Goal: Task Accomplishment & Management: Manage account settings

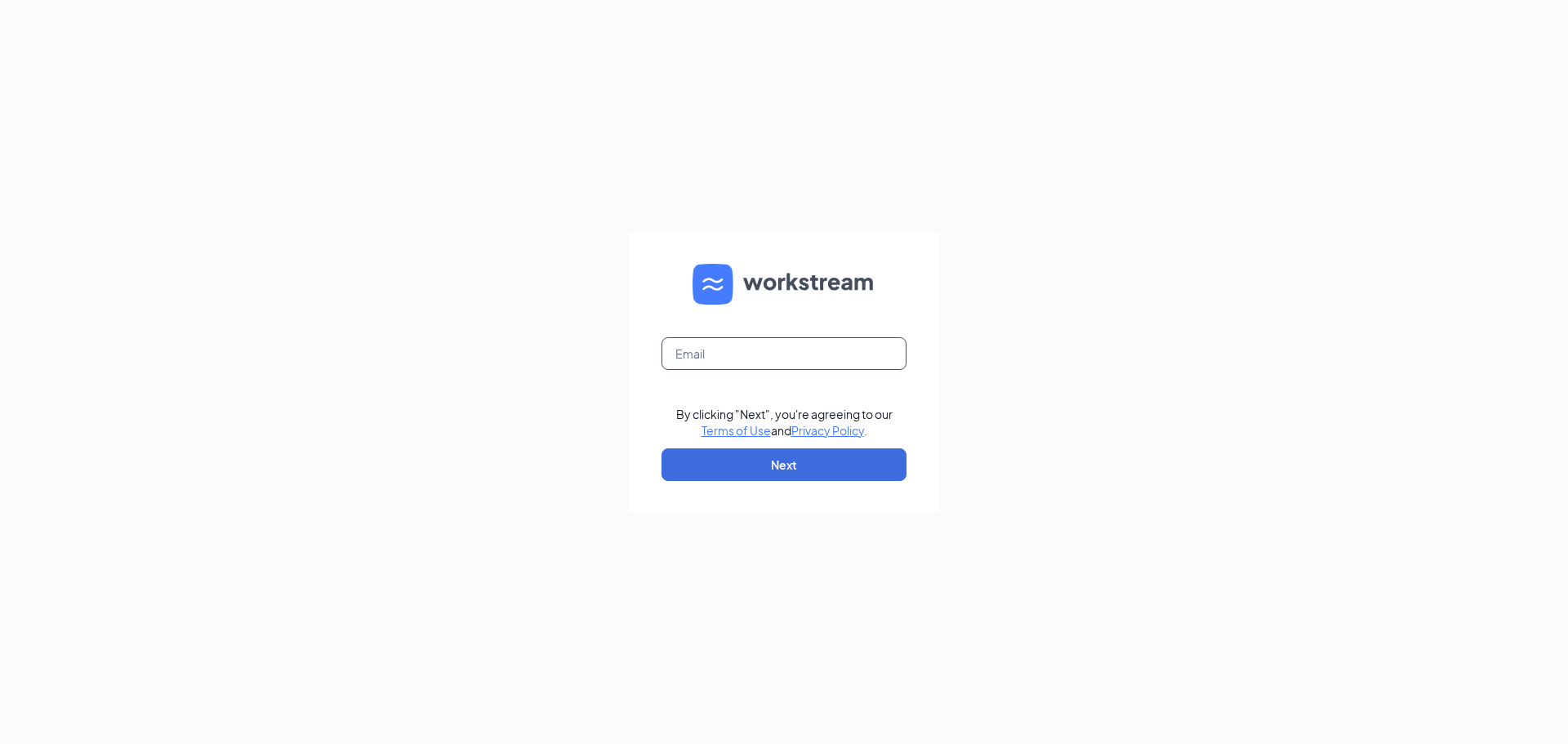
click at [864, 362] on input "text" at bounding box center [784, 353] width 245 height 33
type input "dalayna.garris@icloud.com"
click at [751, 477] on button "Next" at bounding box center [784, 464] width 245 height 33
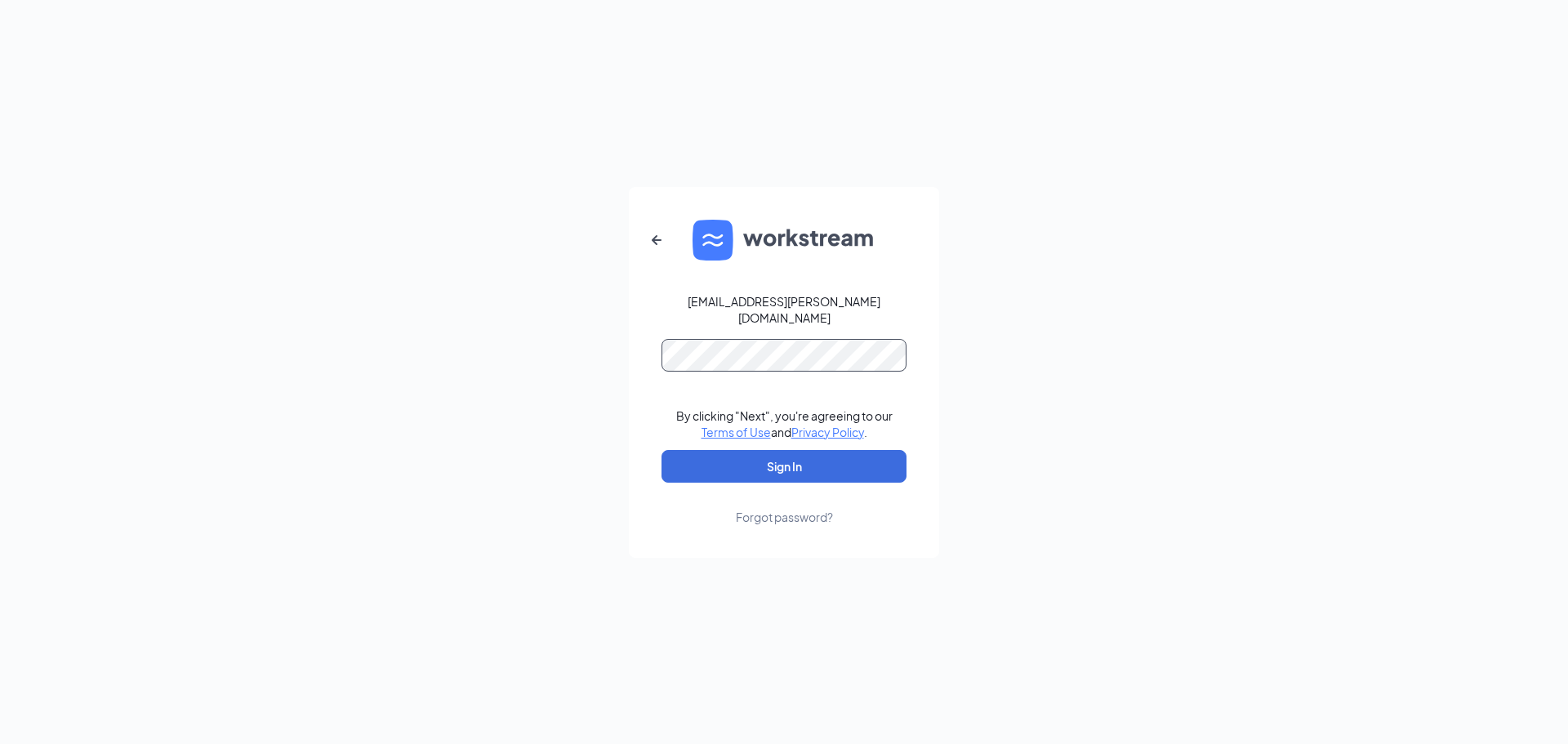
click at [661, 450] on button "Sign In" at bounding box center [784, 466] width 245 height 33
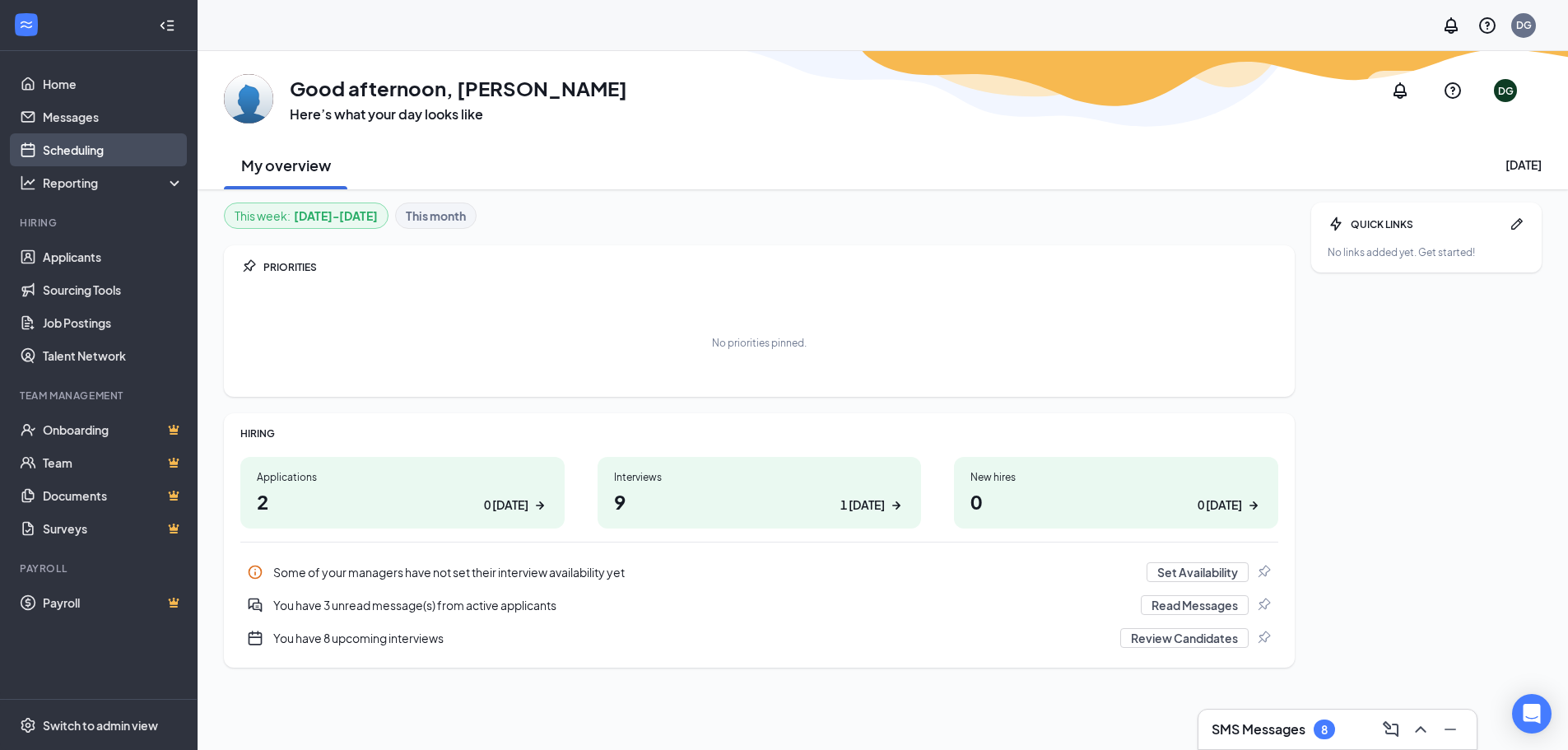
click at [113, 142] on link "Scheduling" at bounding box center [113, 149] width 141 height 33
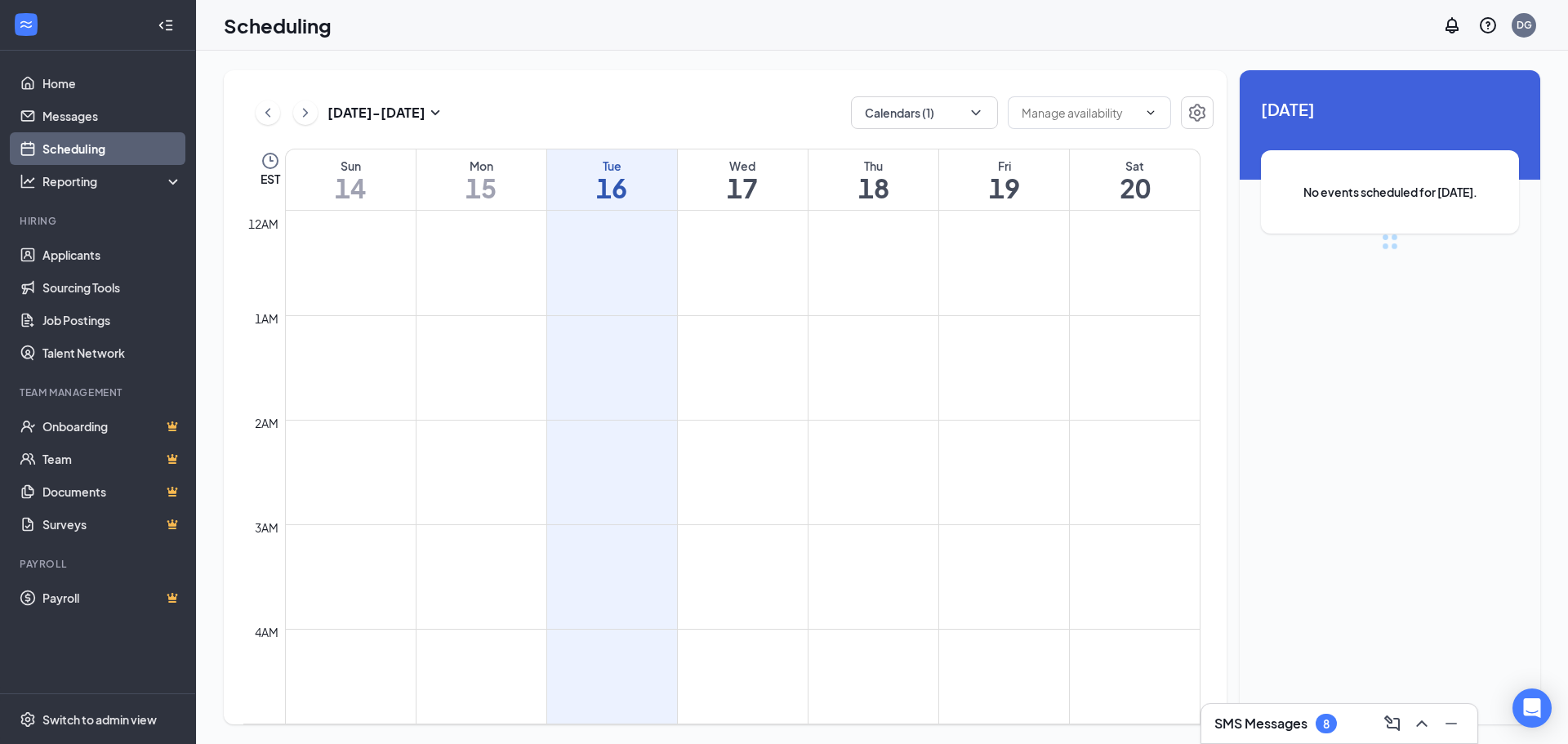
scroll to position [802, 0]
click at [978, 119] on icon "ChevronDown" at bounding box center [976, 112] width 17 height 17
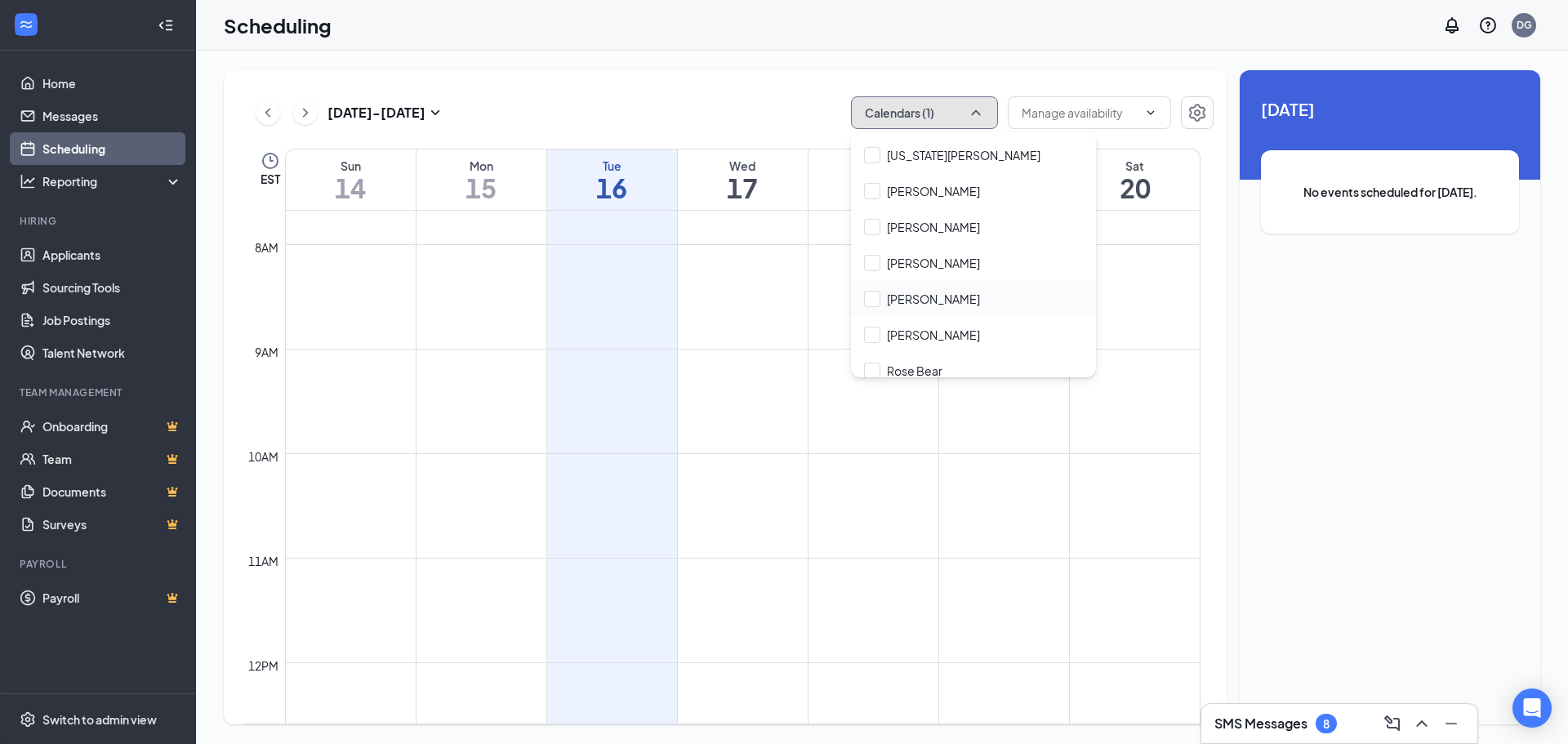
scroll to position [114, 0]
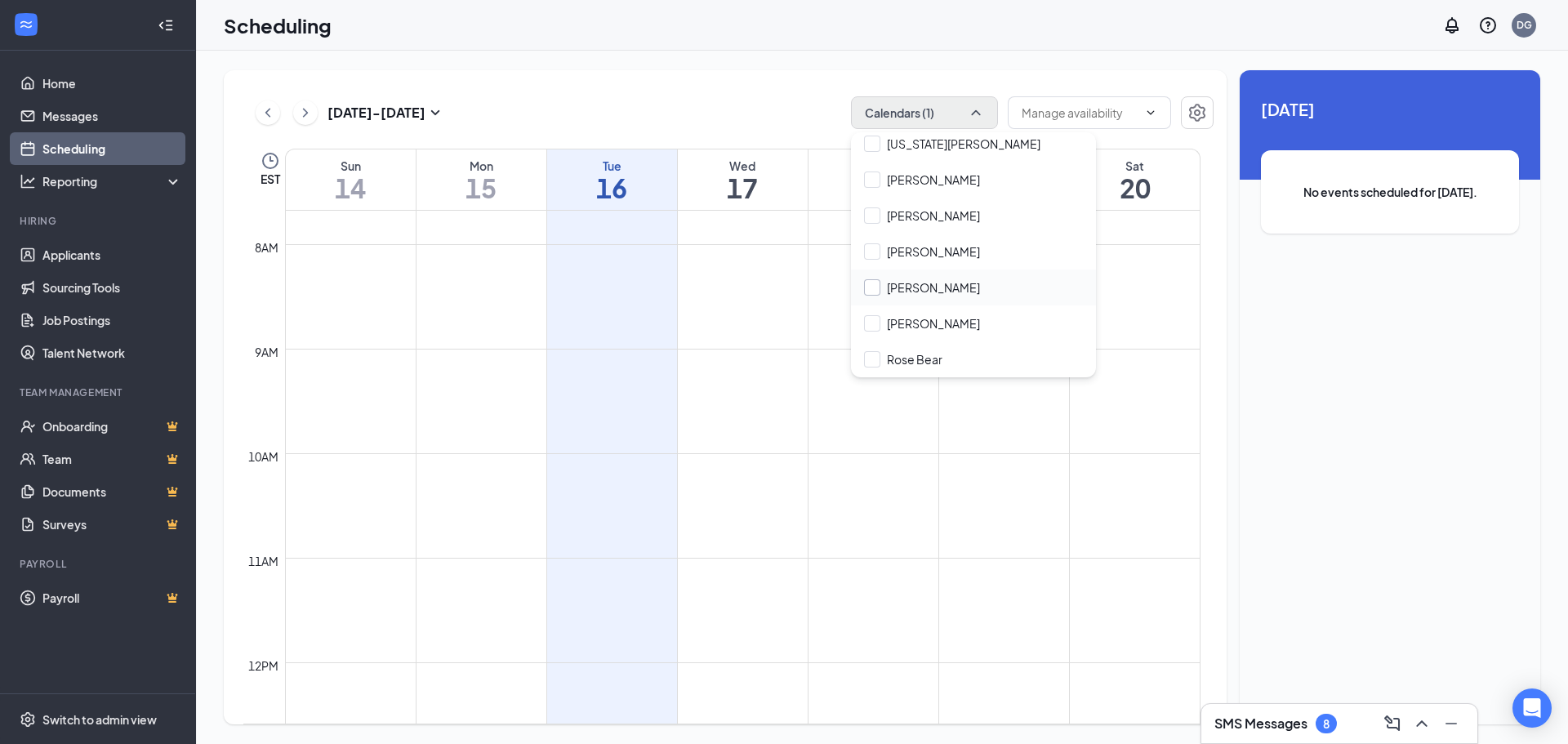
click at [945, 279] on input "Kayla Preston" at bounding box center [923, 287] width 116 height 17
checkbox input "true"
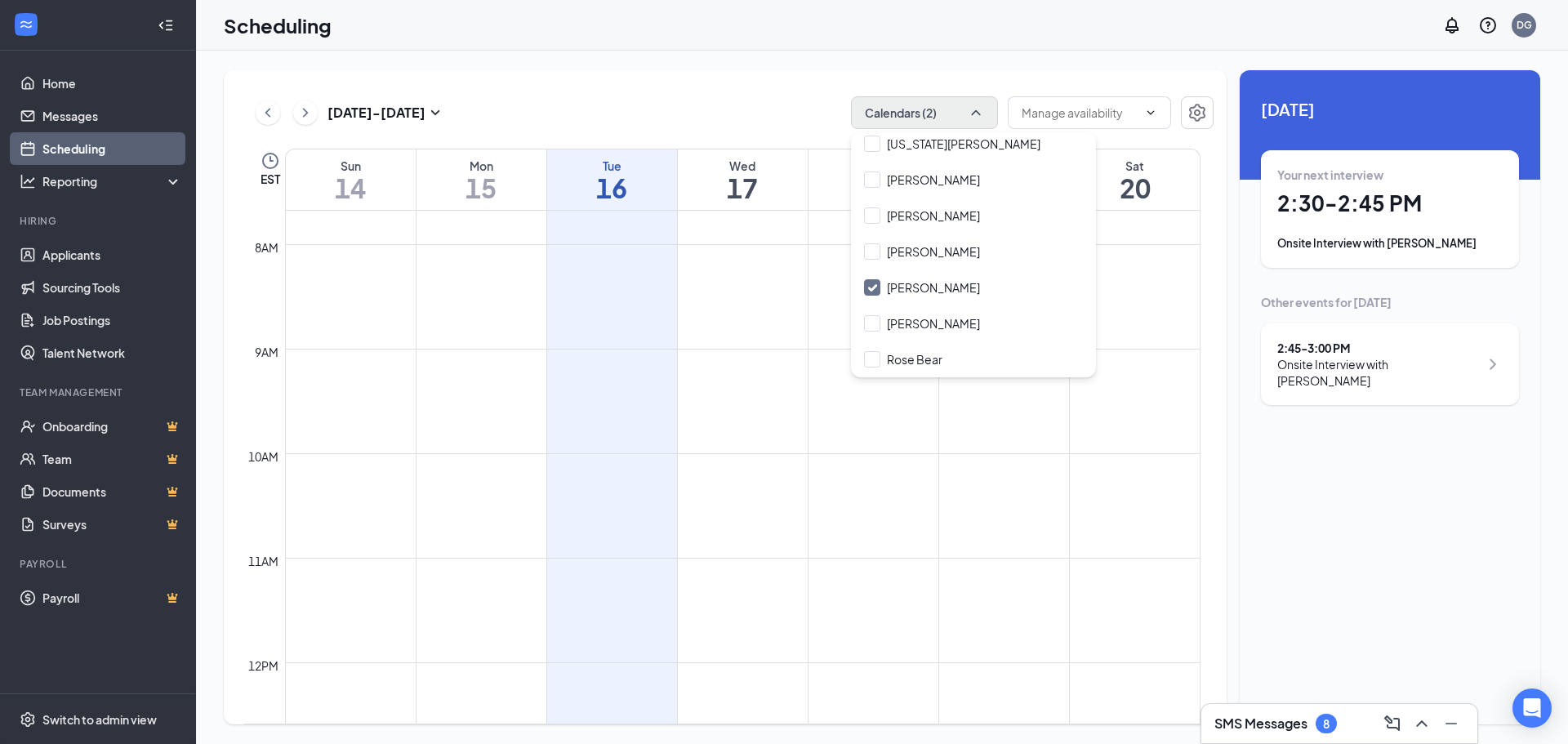
click at [781, 93] on div "Sep 14 - Sep 20 Calendars (2) EST Sun 14 Mon 15 Tue 16 Wed 17 Thu 18 Fri 19 Sat…" at bounding box center [725, 397] width 1003 height 654
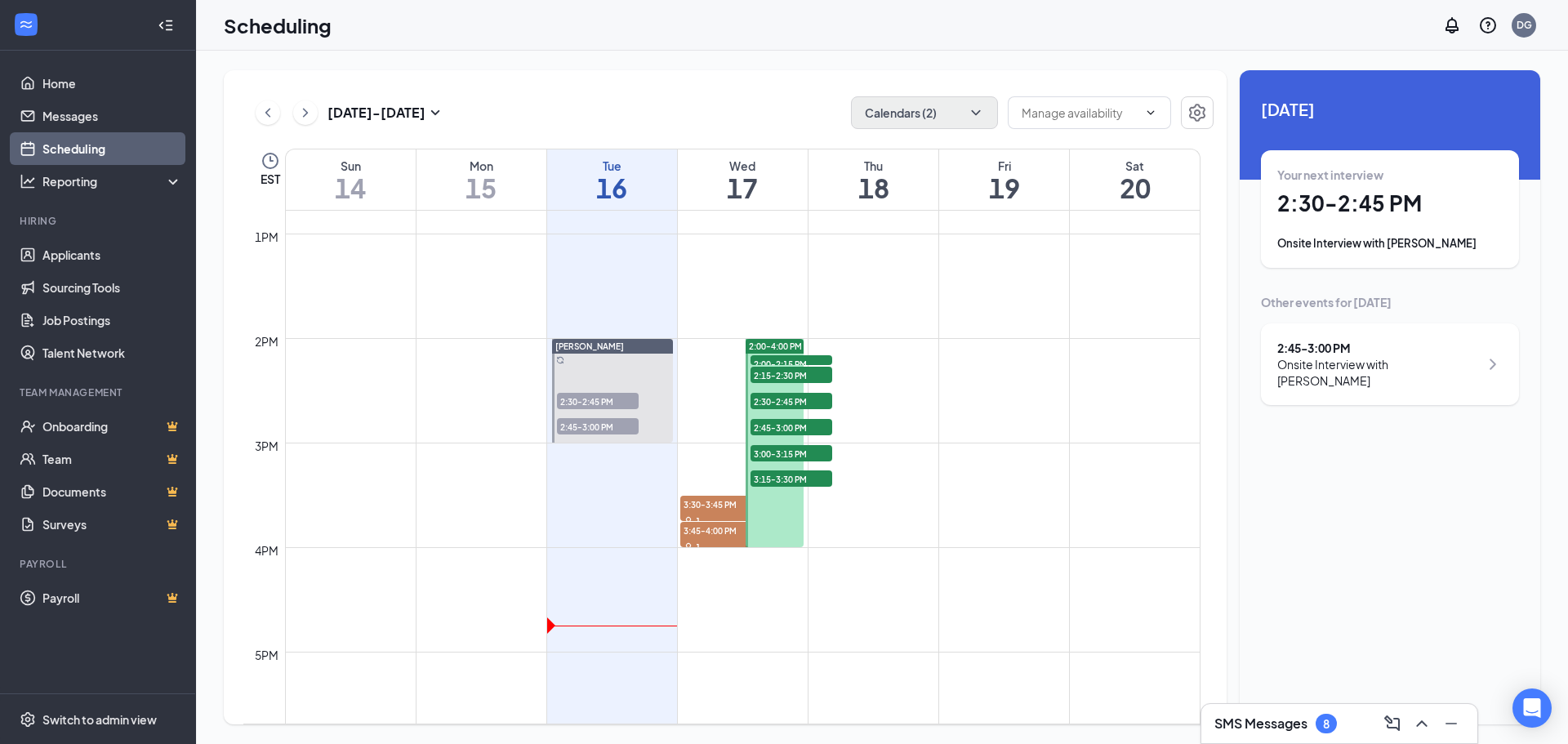
scroll to position [1375, 0]
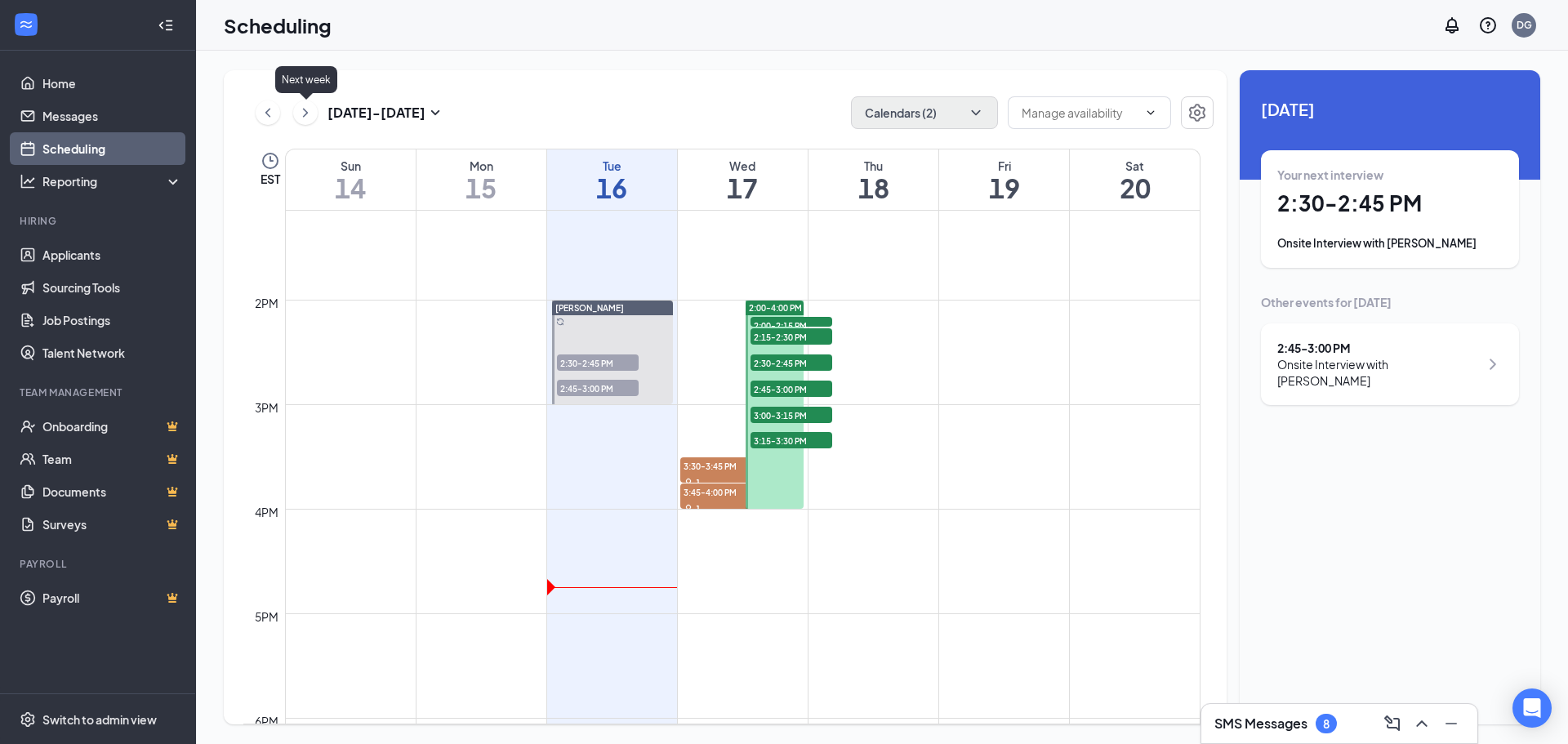
click at [309, 114] on icon "ChevronRight" at bounding box center [305, 112] width 17 height 20
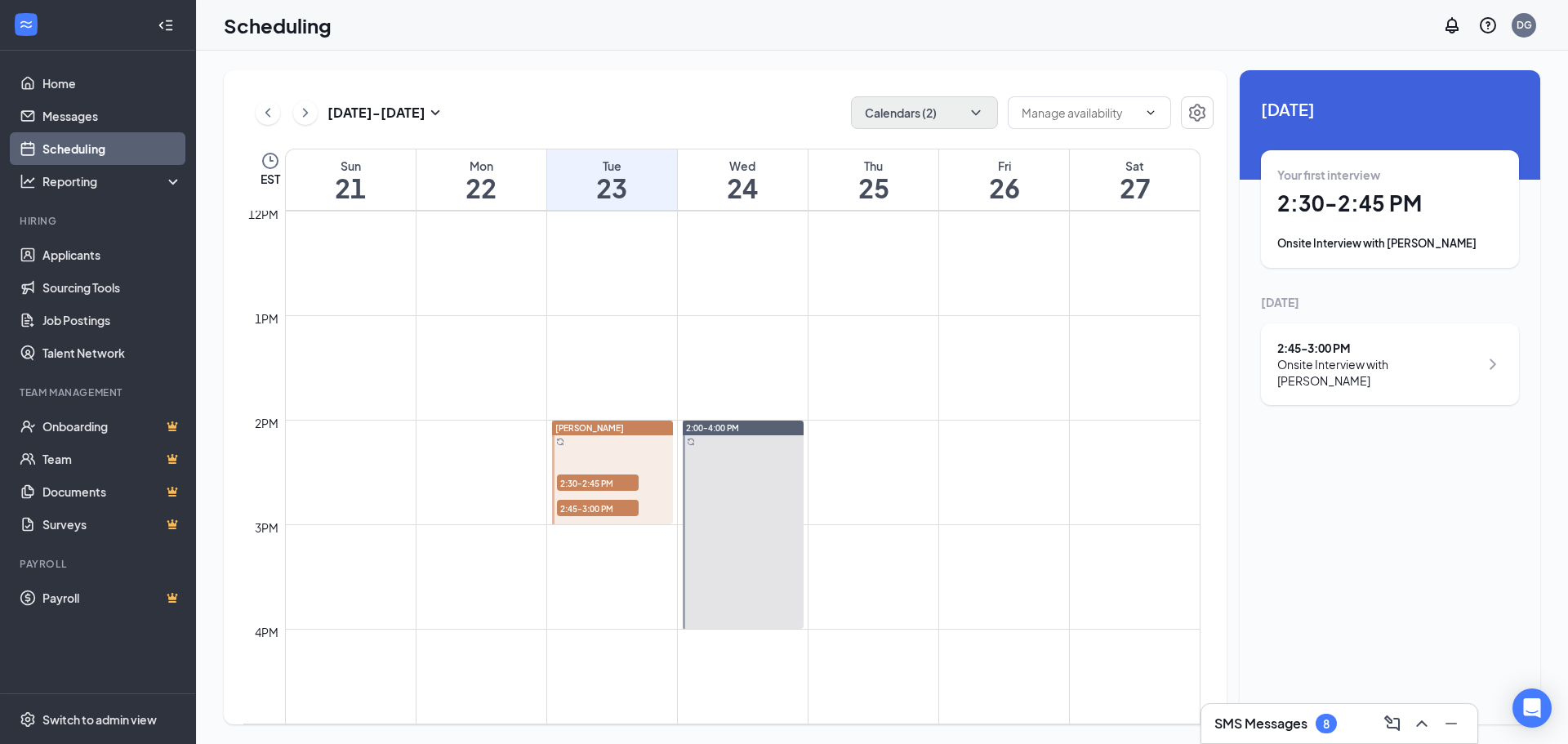
scroll to position [1293, 0]
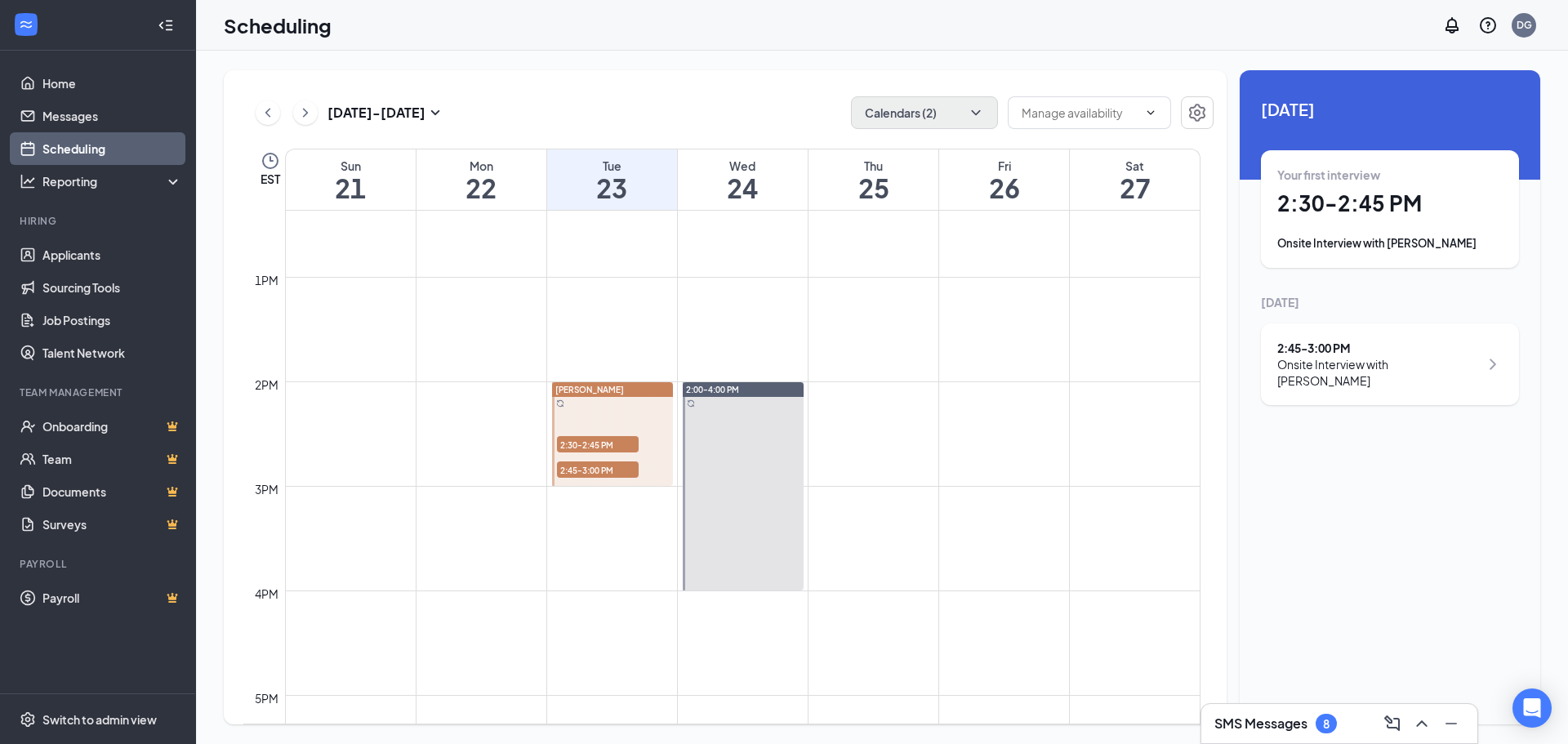
click at [625, 410] on div at bounding box center [612, 433] width 120 height 104
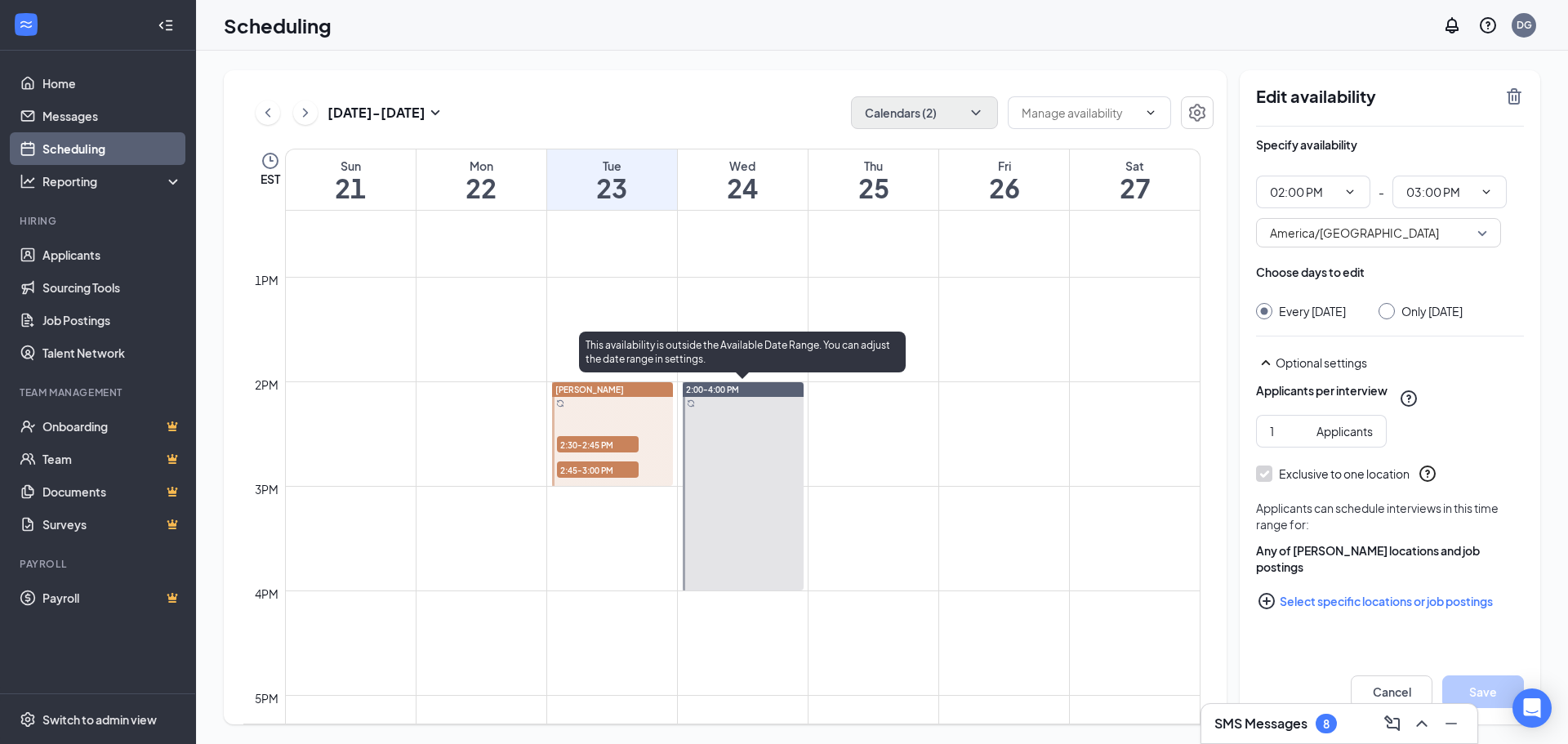
click at [755, 455] on div at bounding box center [743, 485] width 120 height 208
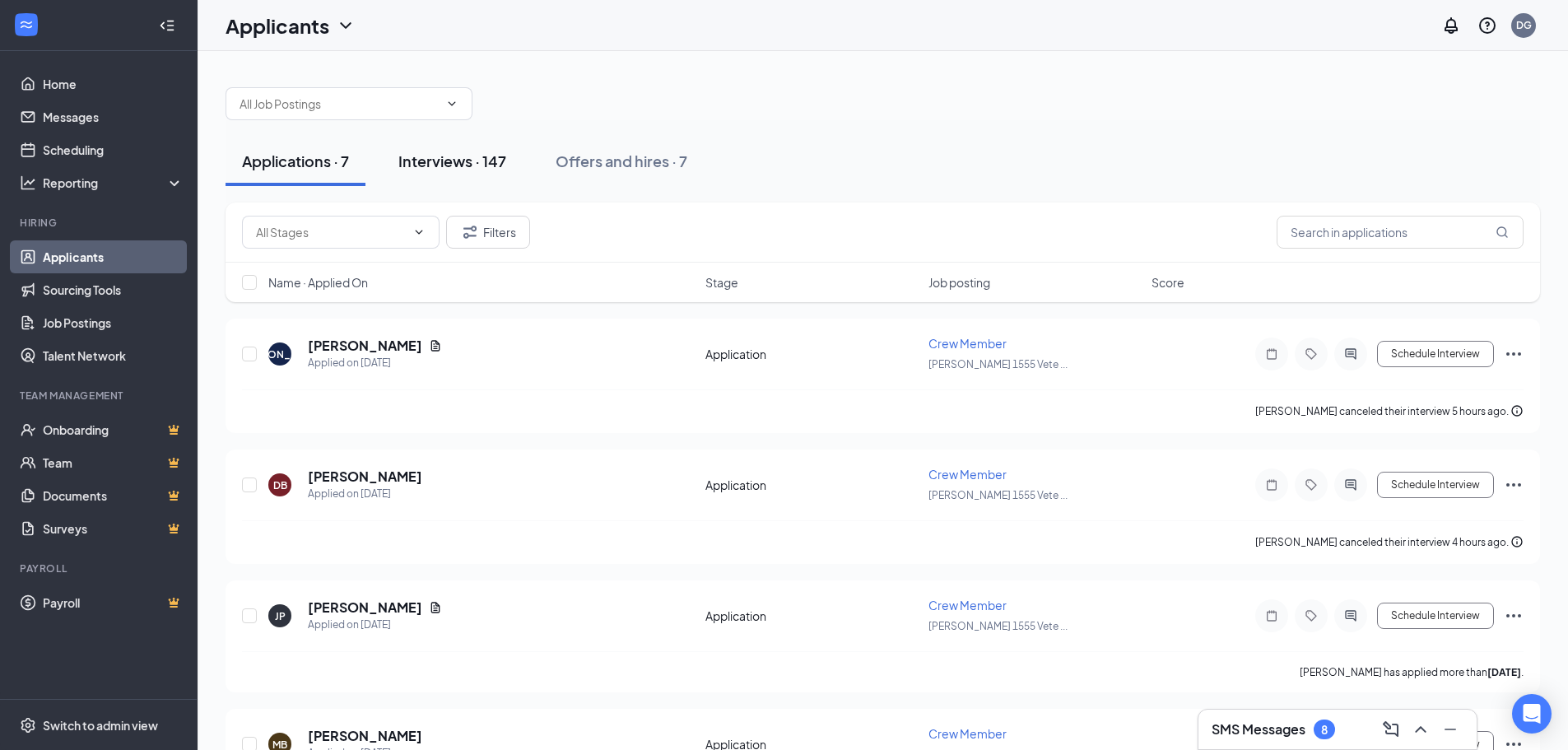
click at [463, 163] on div "Interviews · 147" at bounding box center [452, 160] width 107 height 21
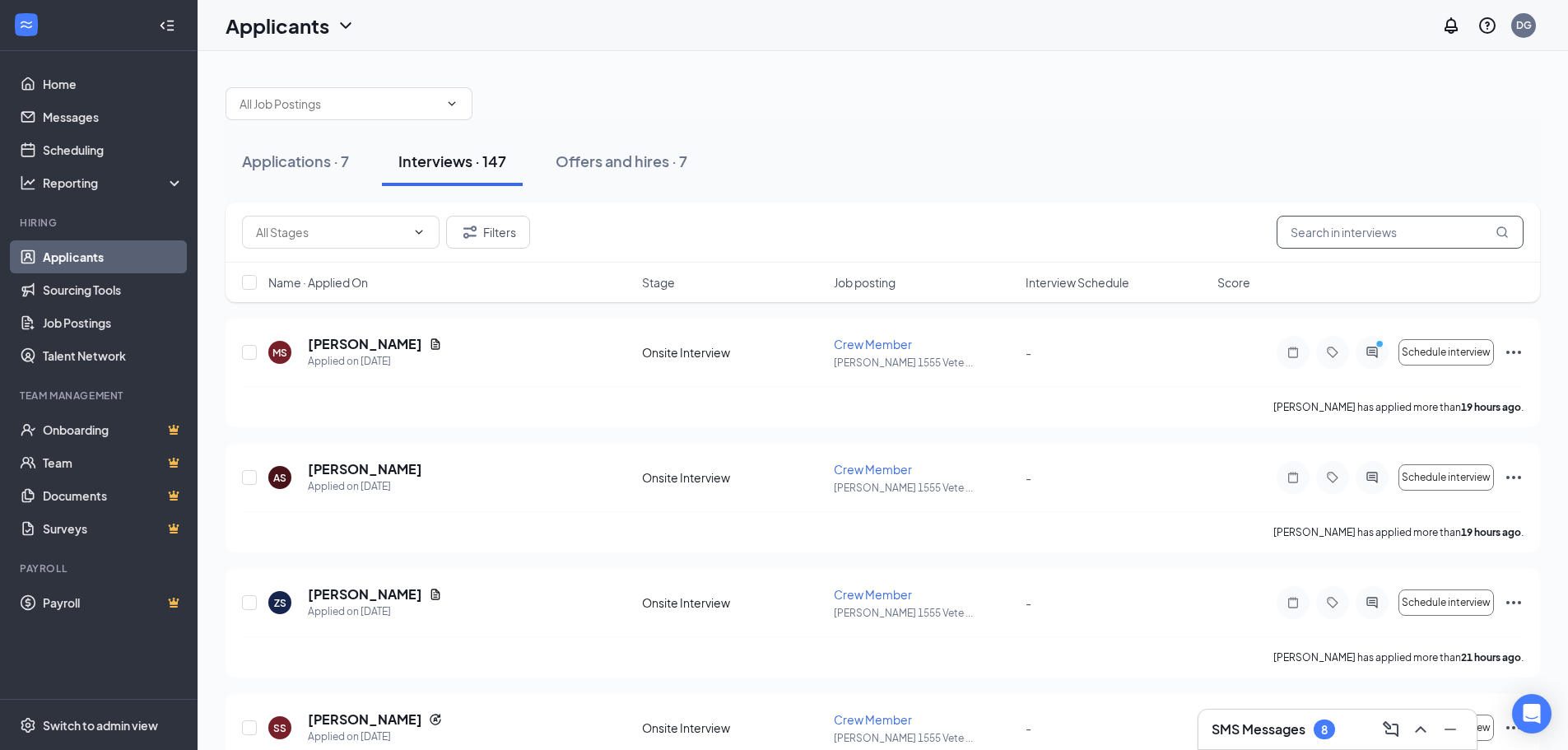
click at [1350, 230] on input "text" at bounding box center [1400, 232] width 247 height 33
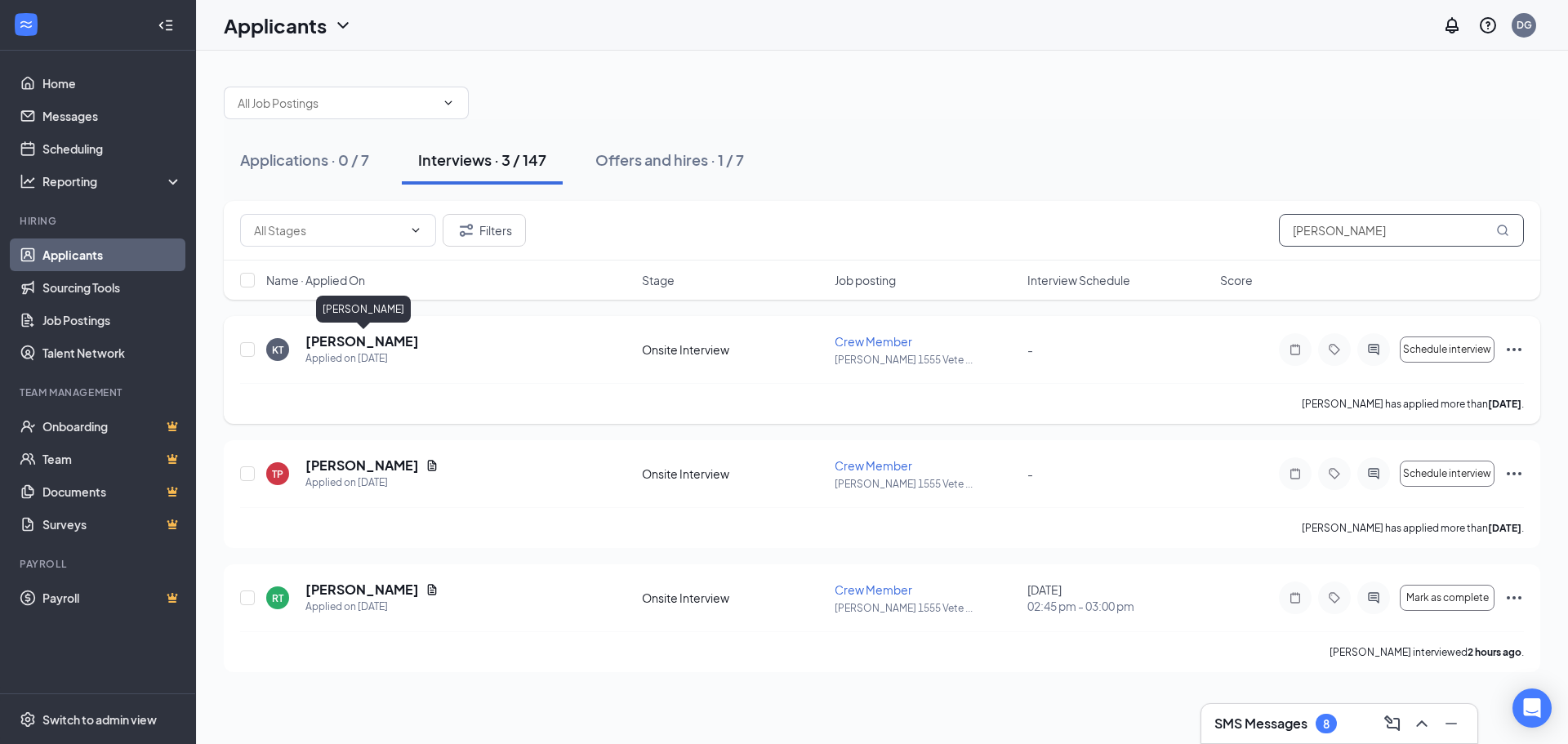
type input "[PERSON_NAME]"
click at [372, 338] on h5 "[PERSON_NAME]" at bounding box center [362, 341] width 113 height 18
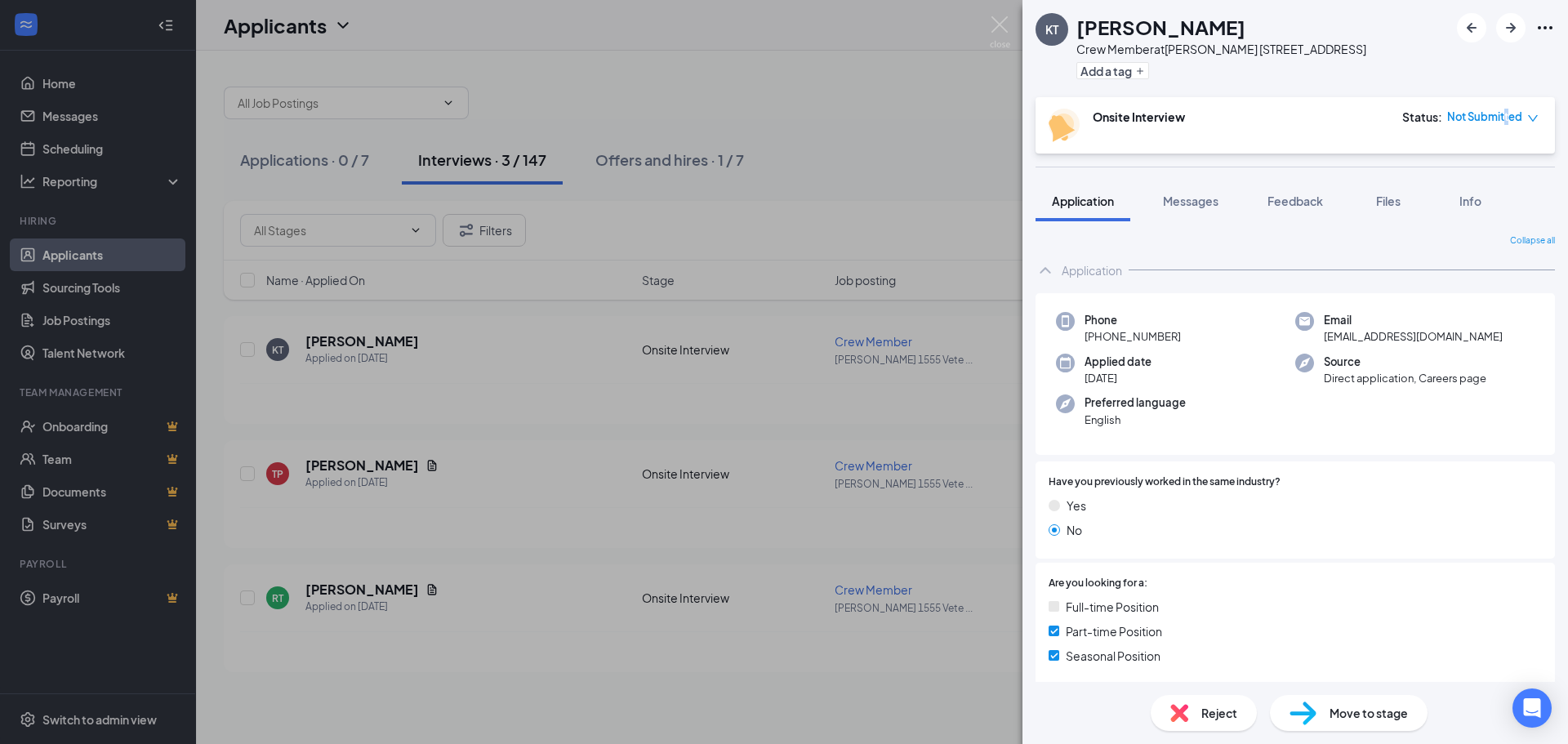
click at [1501, 125] on span "Not Submitted" at bounding box center [1484, 116] width 75 height 17
click at [1466, 178] on span "Assign Time" at bounding box center [1465, 181] width 63 height 18
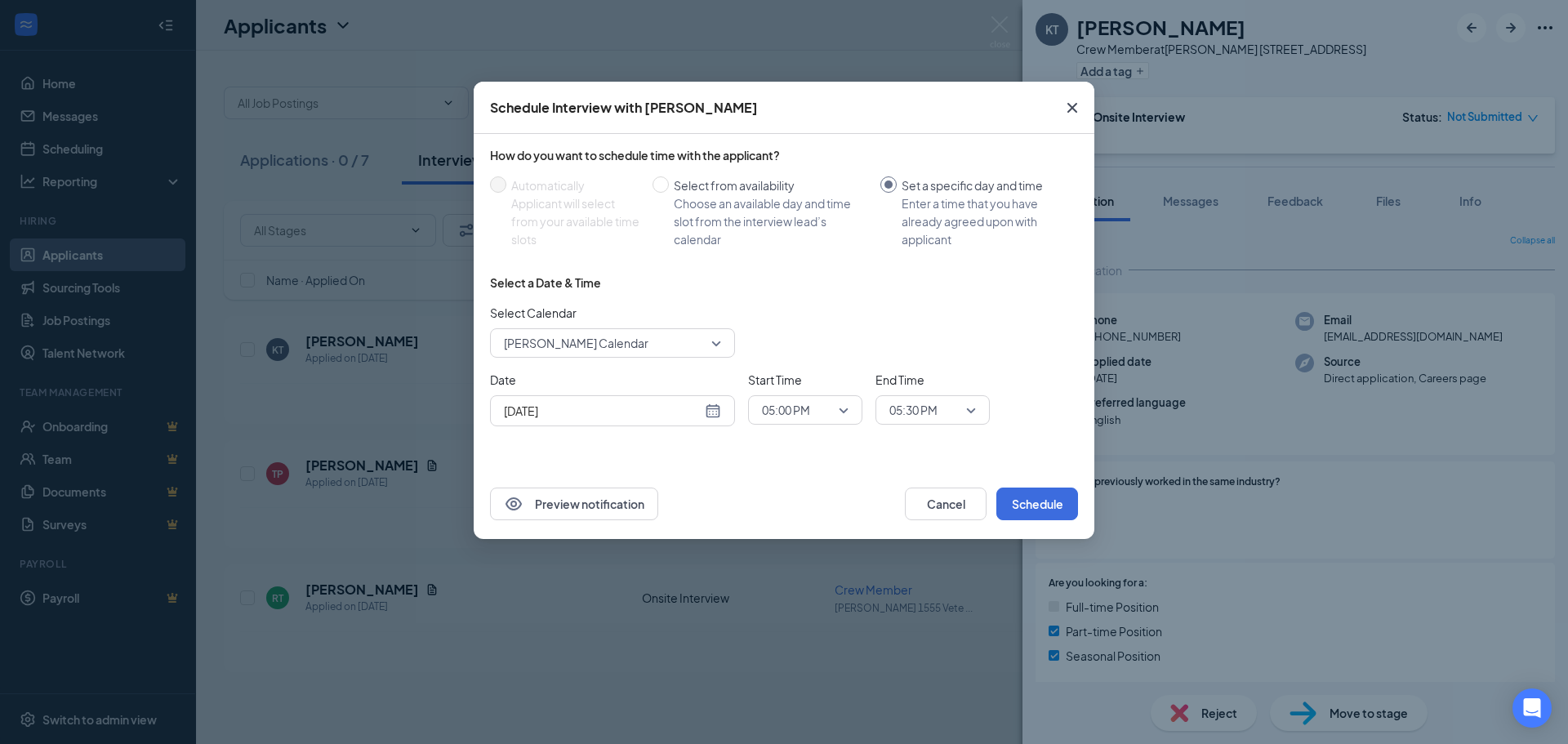
click at [711, 405] on div "Sep 16, 2025" at bounding box center [613, 410] width 217 height 18
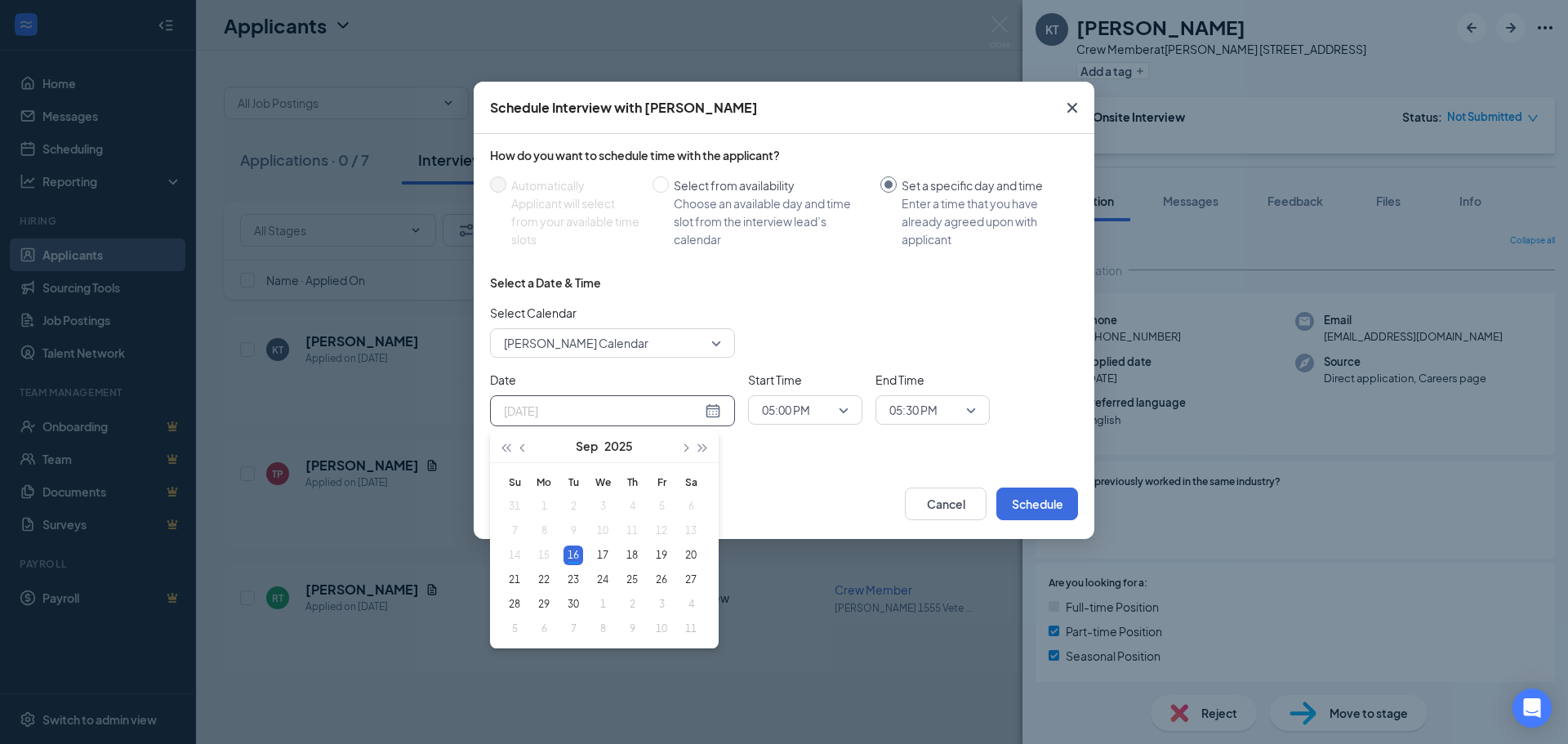
type input "Sep 16, 2025"
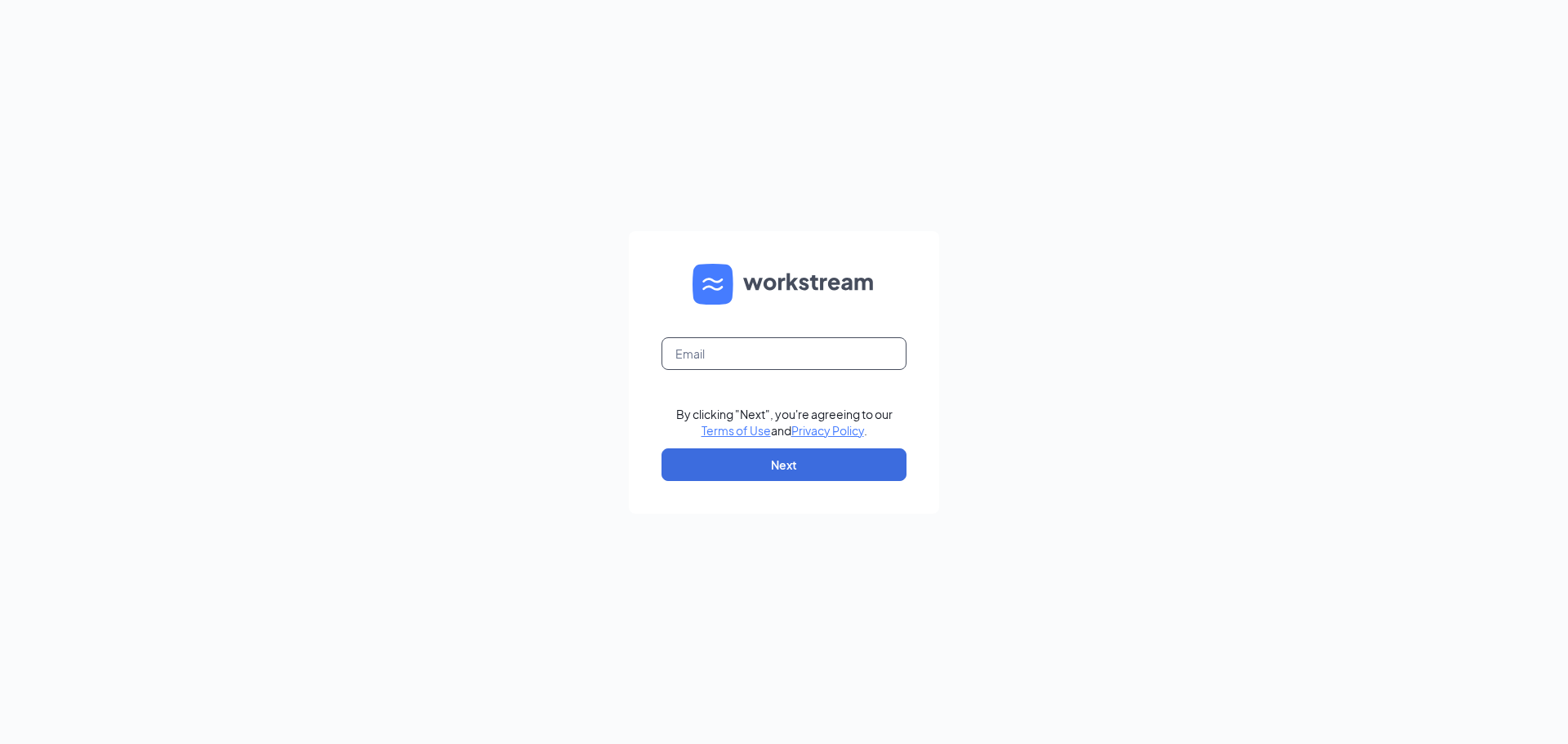
click at [694, 346] on input "text" at bounding box center [784, 353] width 245 height 33
type input "dalayna.garris@icloud.com"
click at [788, 458] on button "Next" at bounding box center [784, 464] width 245 height 33
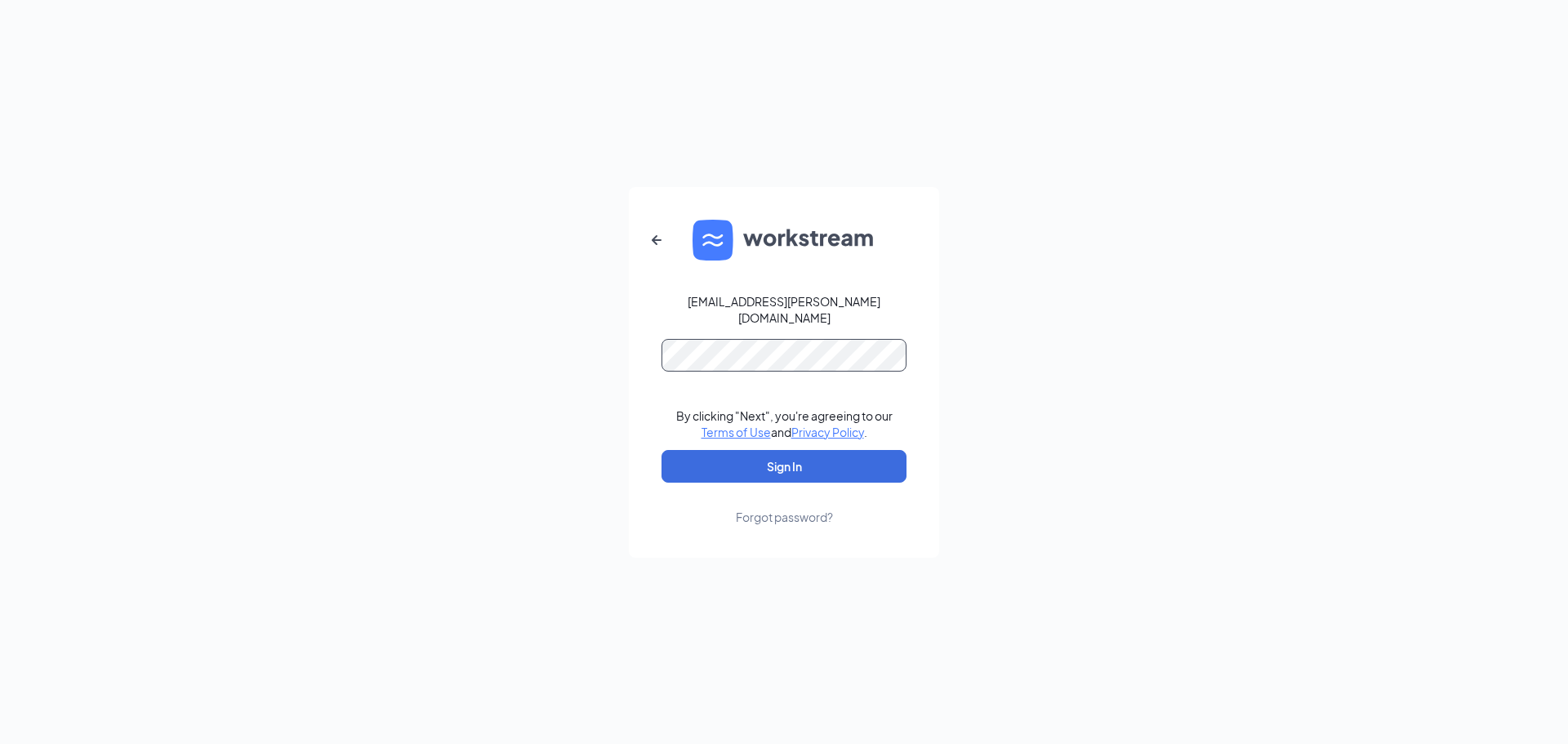
click at [661, 450] on button "Sign In" at bounding box center [784, 466] width 245 height 33
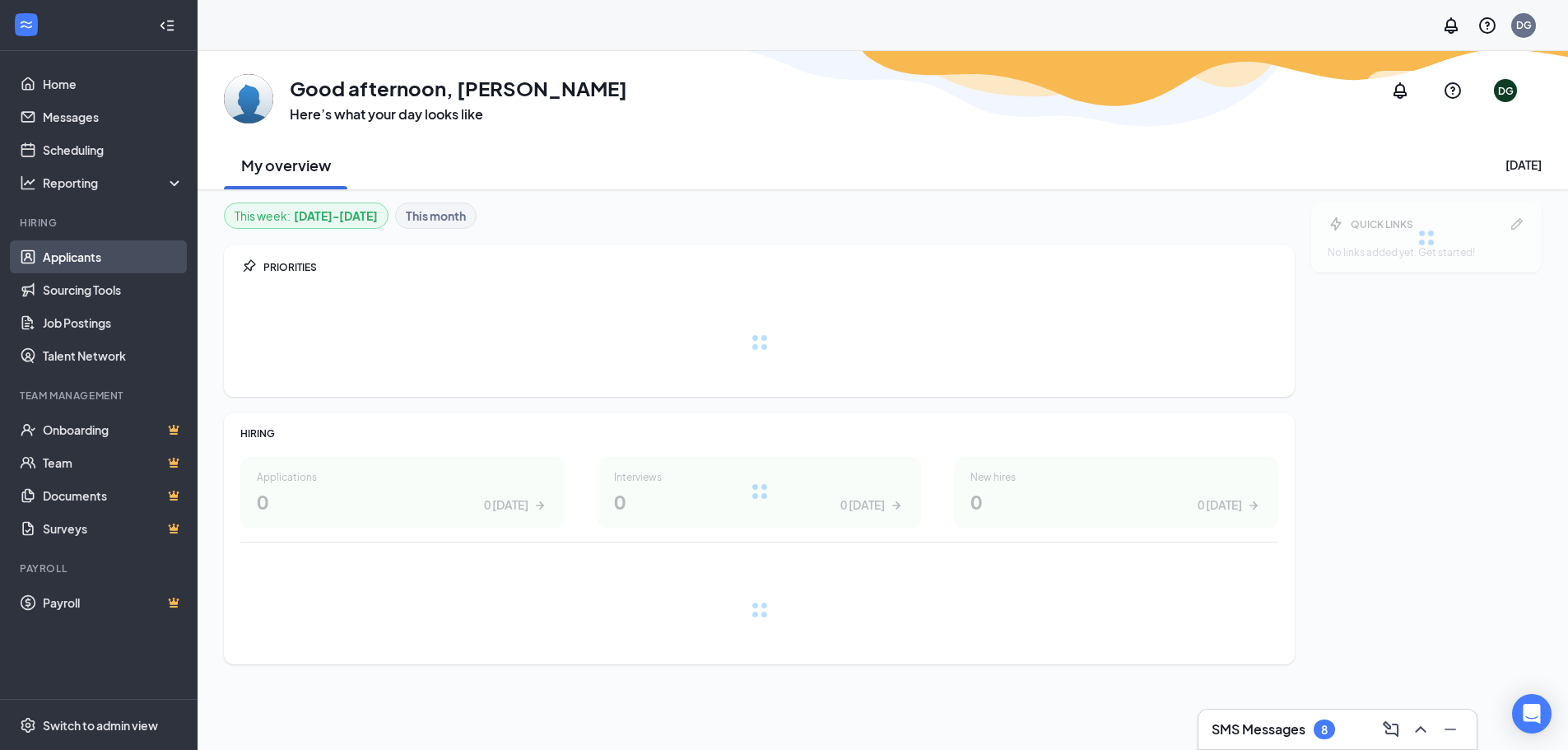
click at [102, 251] on link "Applicants" at bounding box center [113, 257] width 141 height 33
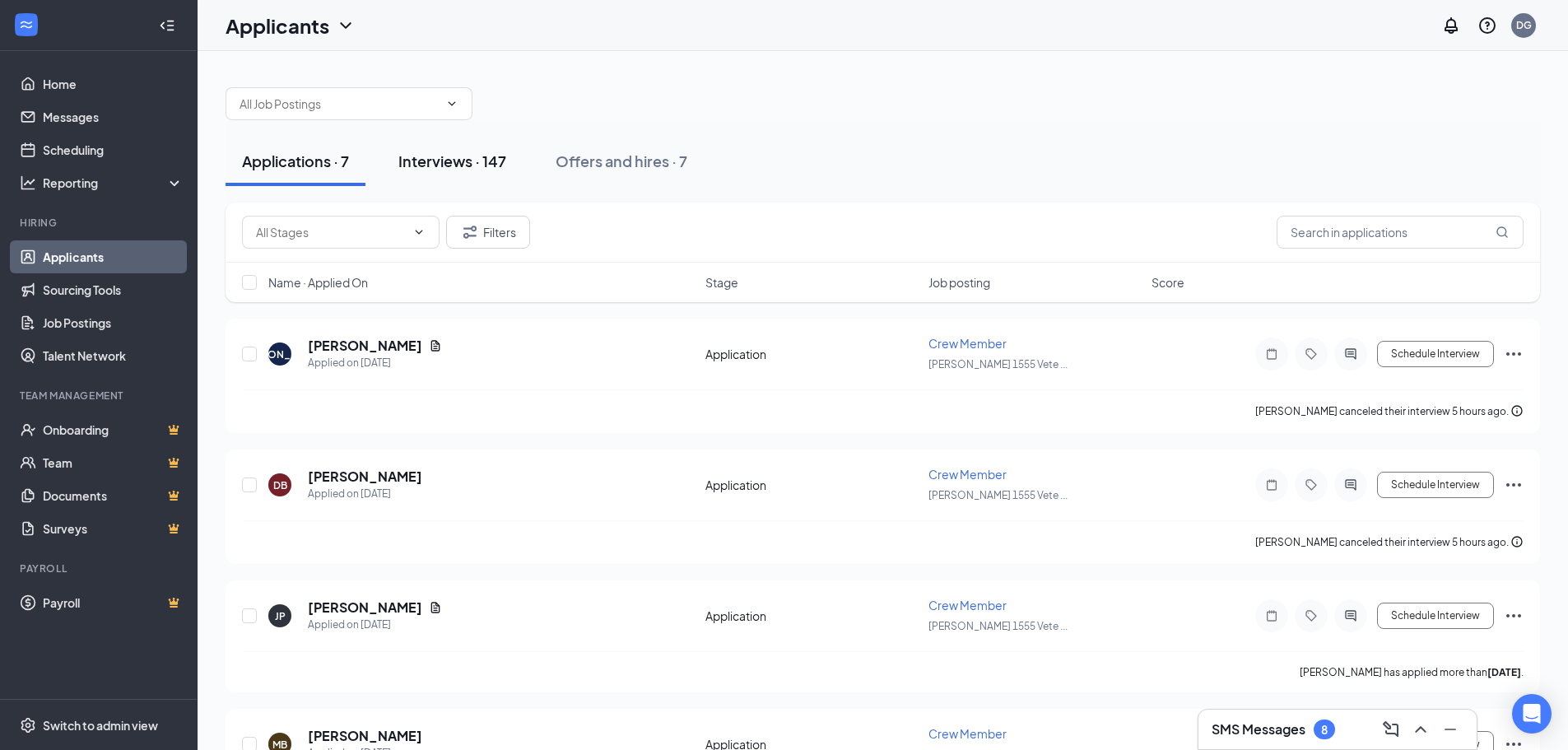
click at [503, 160] on div "Interviews · 147" at bounding box center [452, 160] width 107 height 21
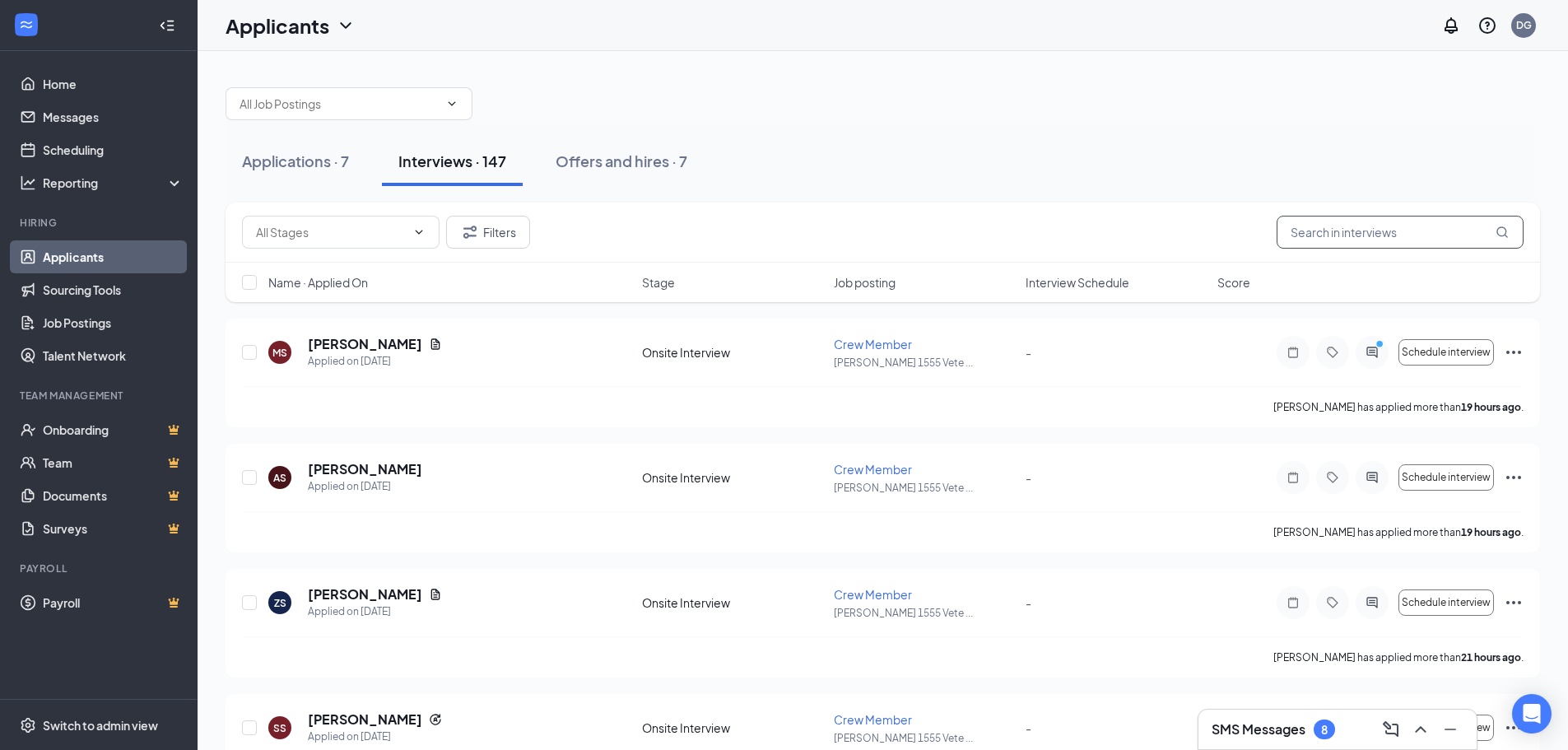
click at [1322, 222] on input "text" at bounding box center [1400, 232] width 247 height 33
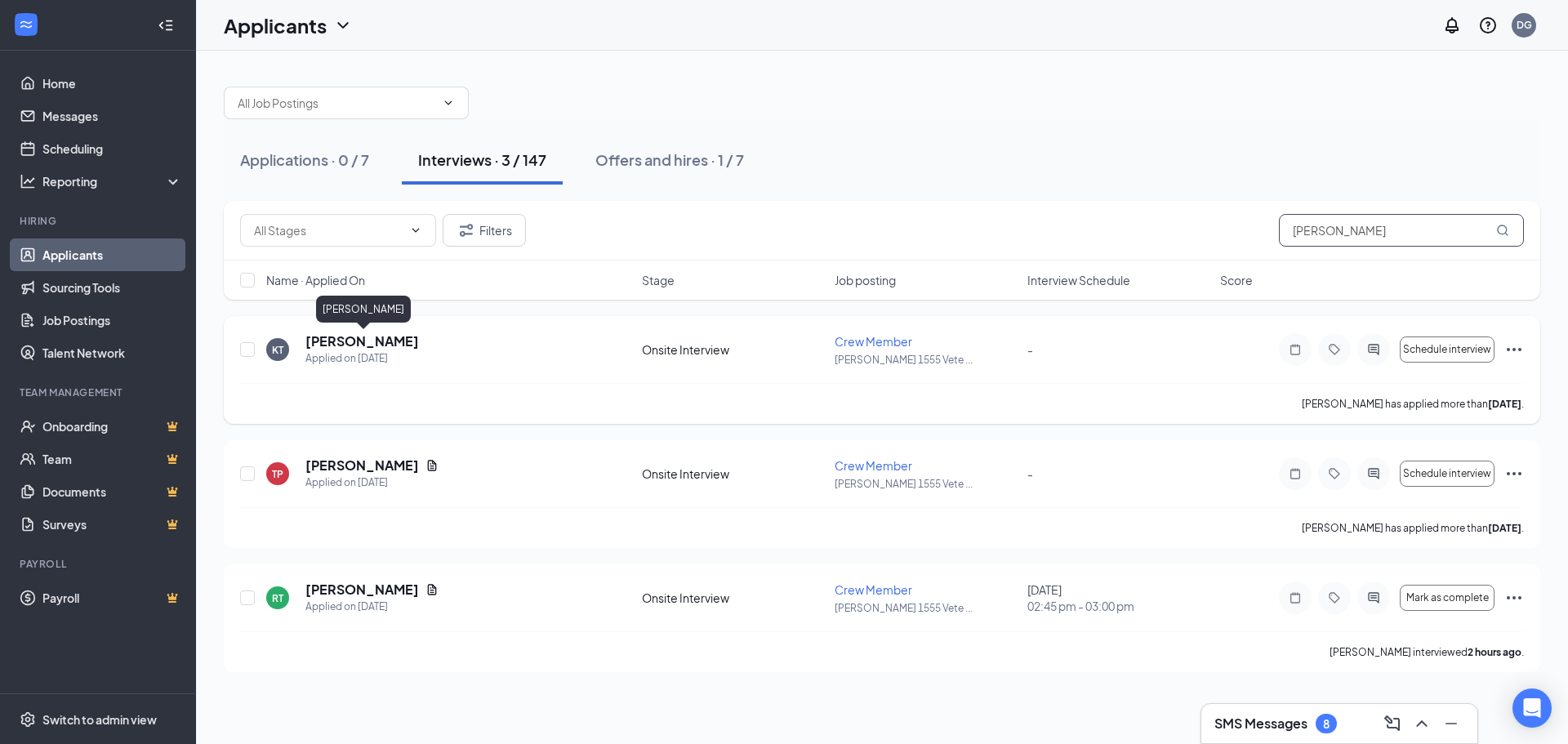
type input "[PERSON_NAME]"
click at [396, 338] on h5 "[PERSON_NAME]" at bounding box center [362, 341] width 113 height 18
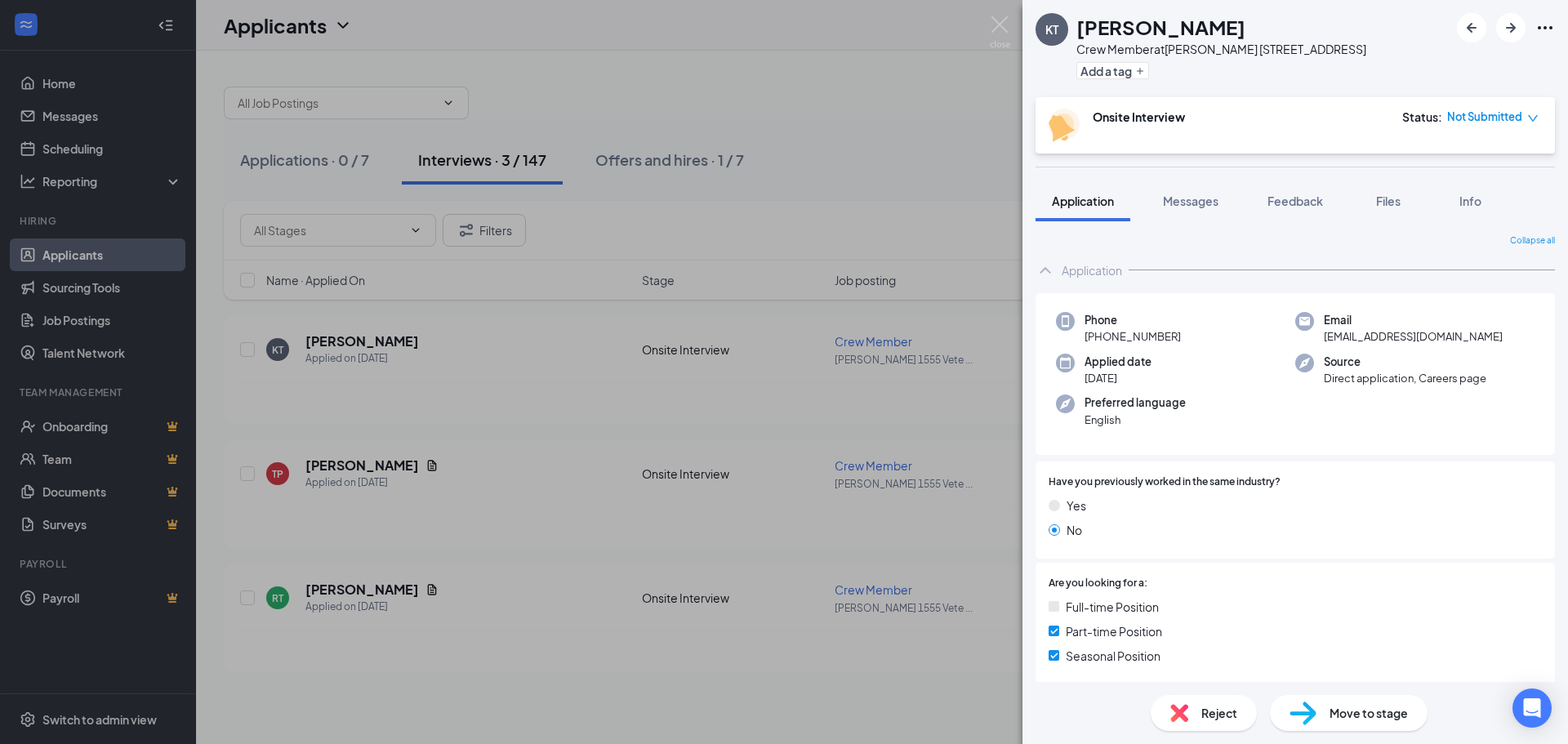
click at [1501, 125] on span "Not Submitted" at bounding box center [1484, 116] width 75 height 17
click at [1367, 84] on div "Add a tag" at bounding box center [1222, 70] width 290 height 27
click at [1546, 28] on icon "Ellipses" at bounding box center [1544, 27] width 15 height 3
click at [1402, 110] on link "Flag applicant" at bounding box center [1456, 101] width 177 height 17
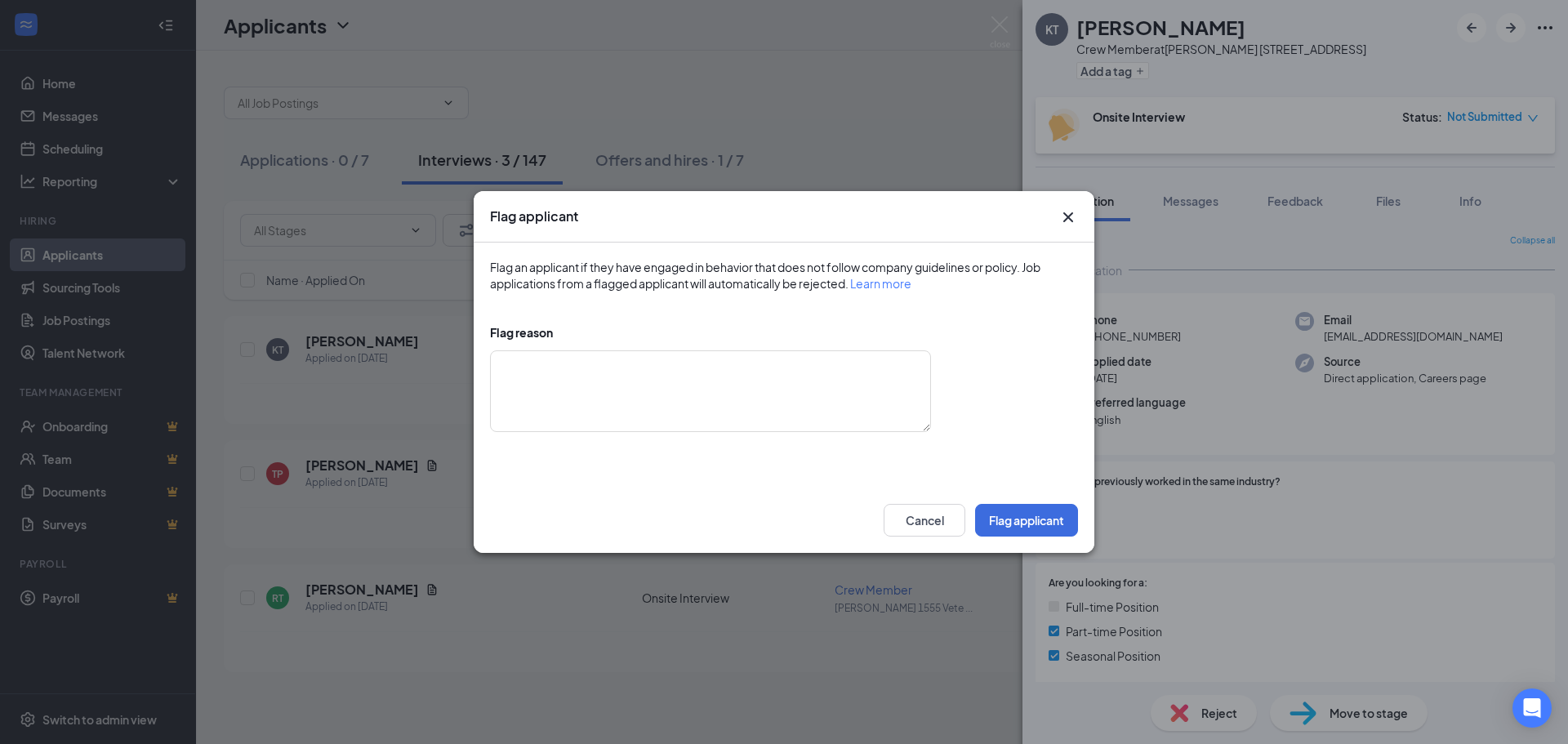
click at [1072, 219] on icon "Cross" at bounding box center [1069, 217] width 20 height 20
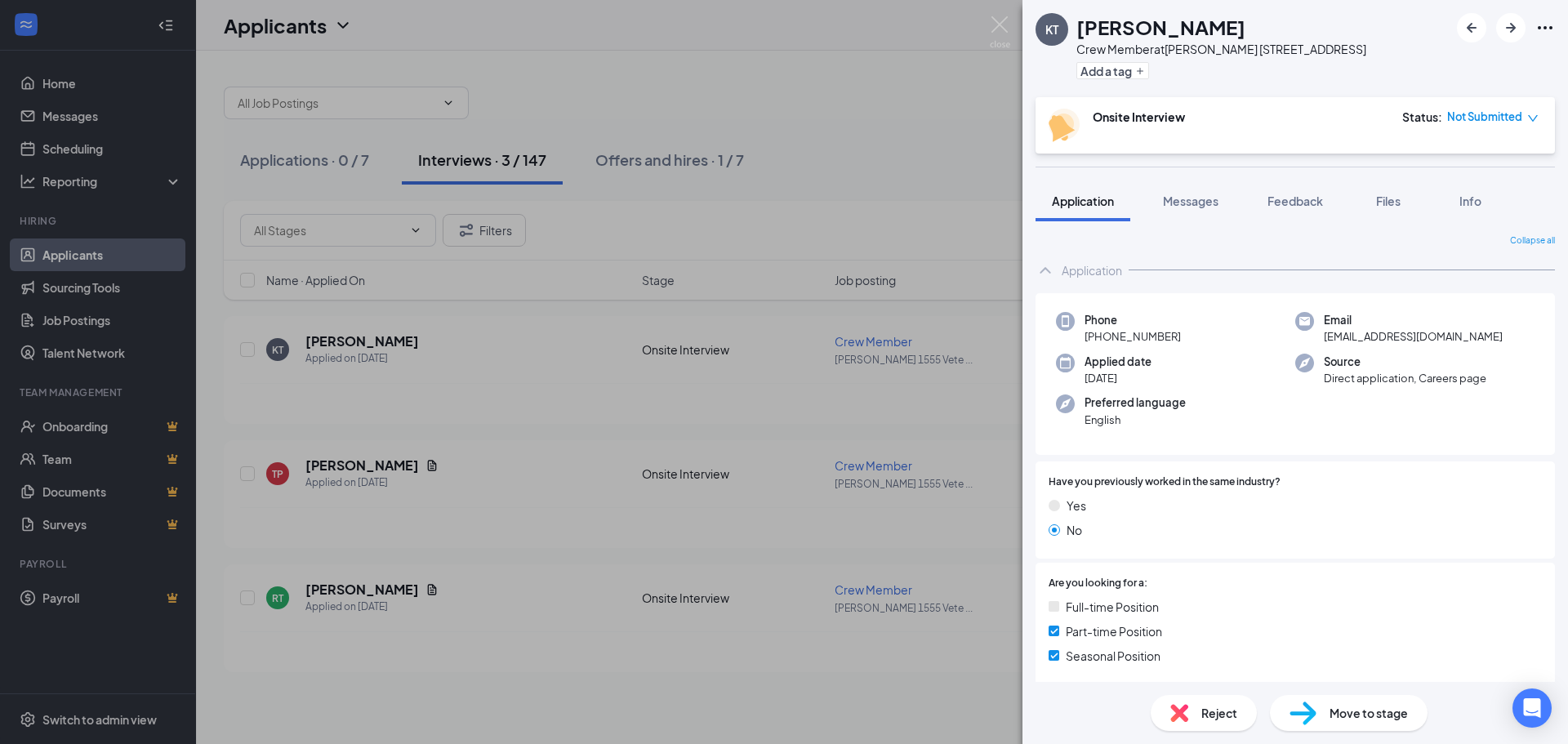
click at [919, 122] on div "KT [PERSON_NAME] Crew Member at [GEOGRAPHIC_DATA][PERSON_NAME] [STREET_ADDRESS]…" at bounding box center [784, 372] width 1568 height 744
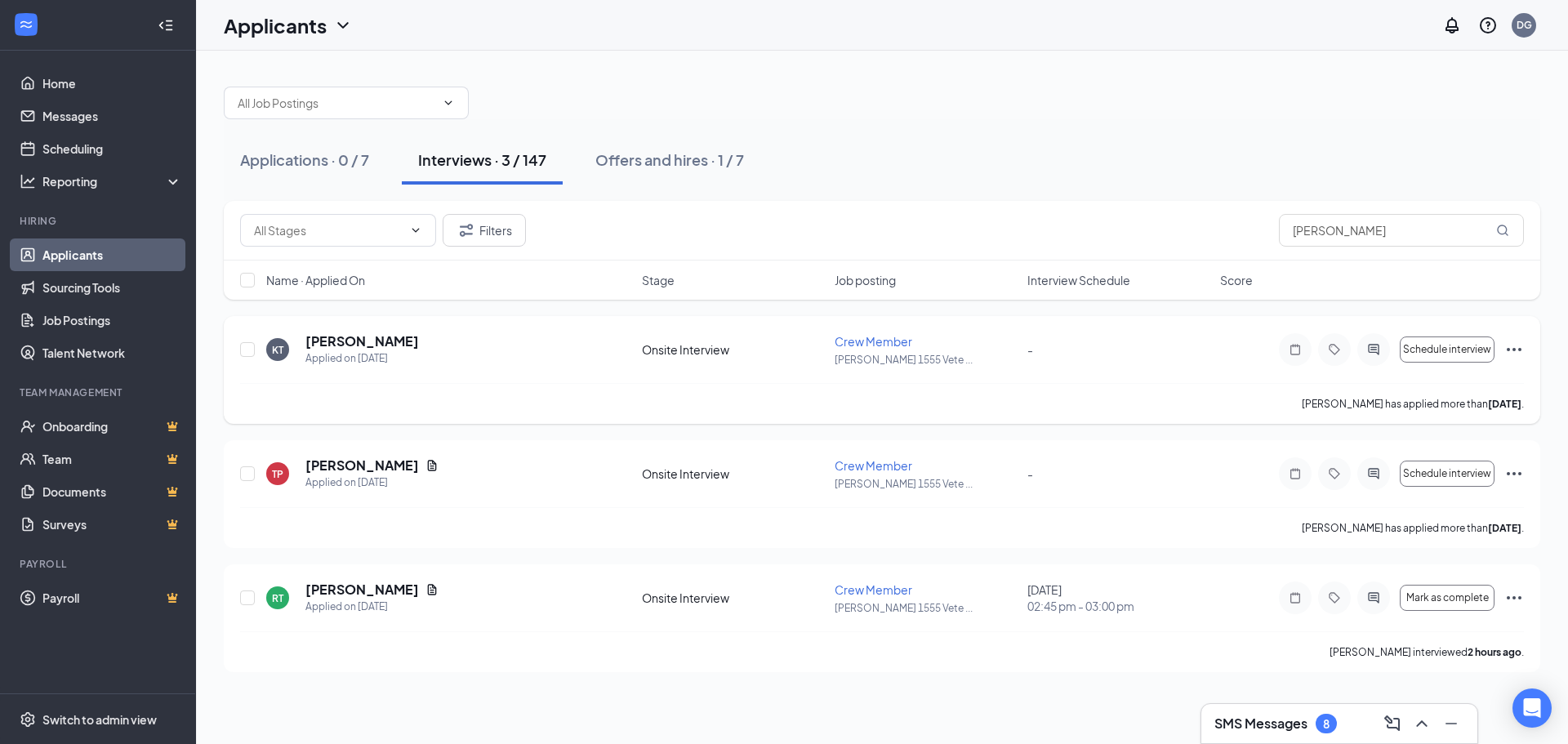
click at [1514, 353] on icon "Ellipses" at bounding box center [1514, 349] width 20 height 20
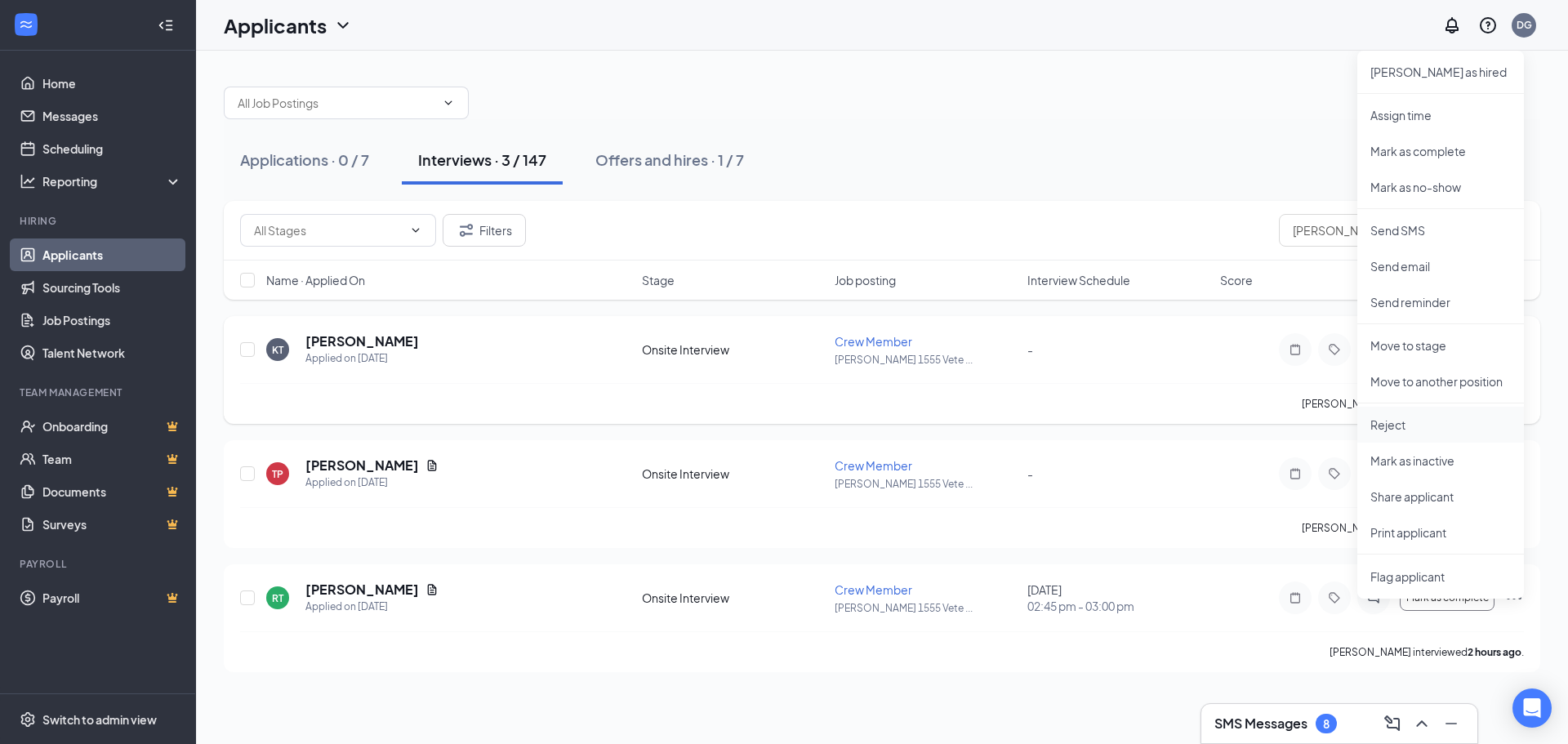
click at [1446, 423] on p "Reject" at bounding box center [1441, 424] width 140 height 17
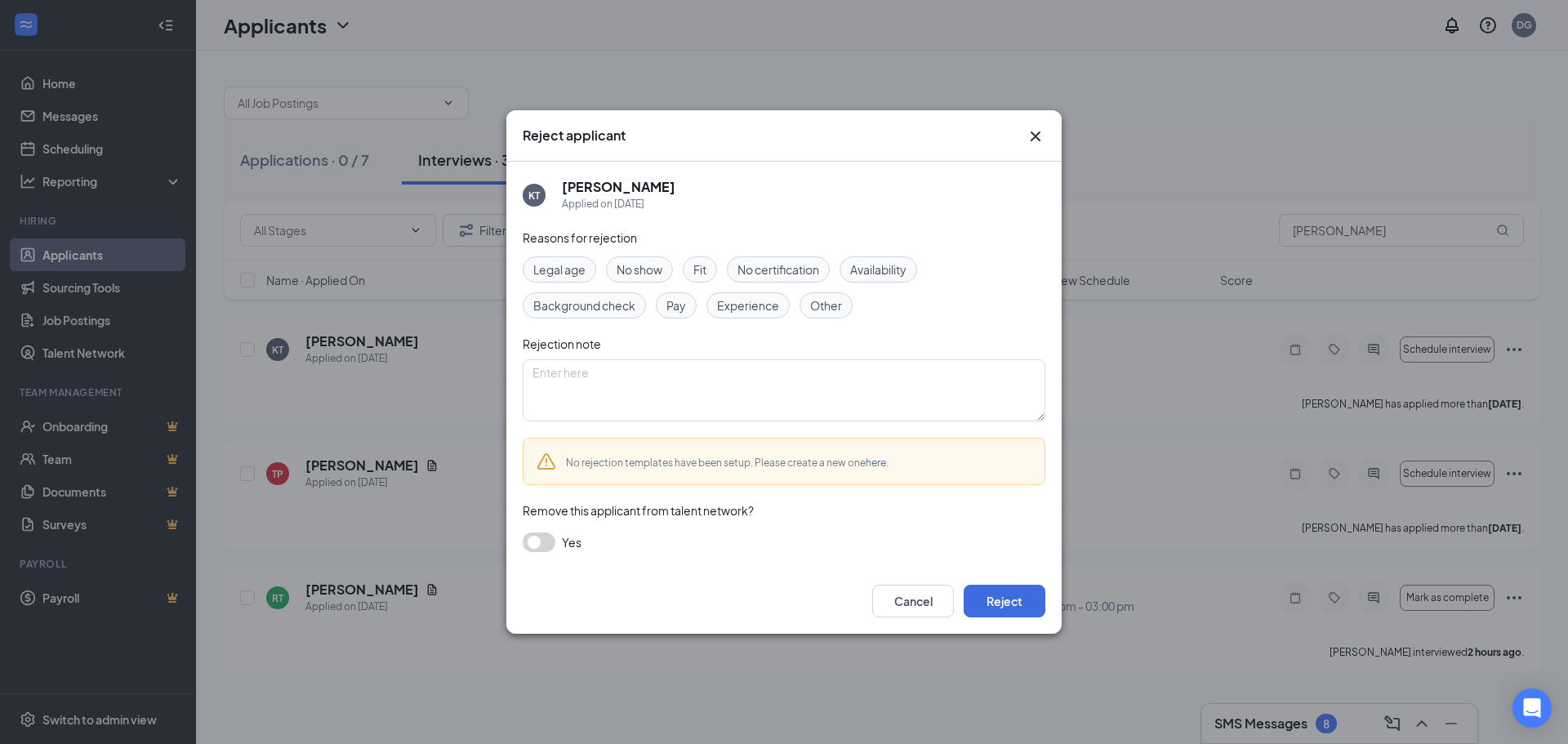
click at [529, 537] on button "button" at bounding box center [539, 543] width 33 height 20
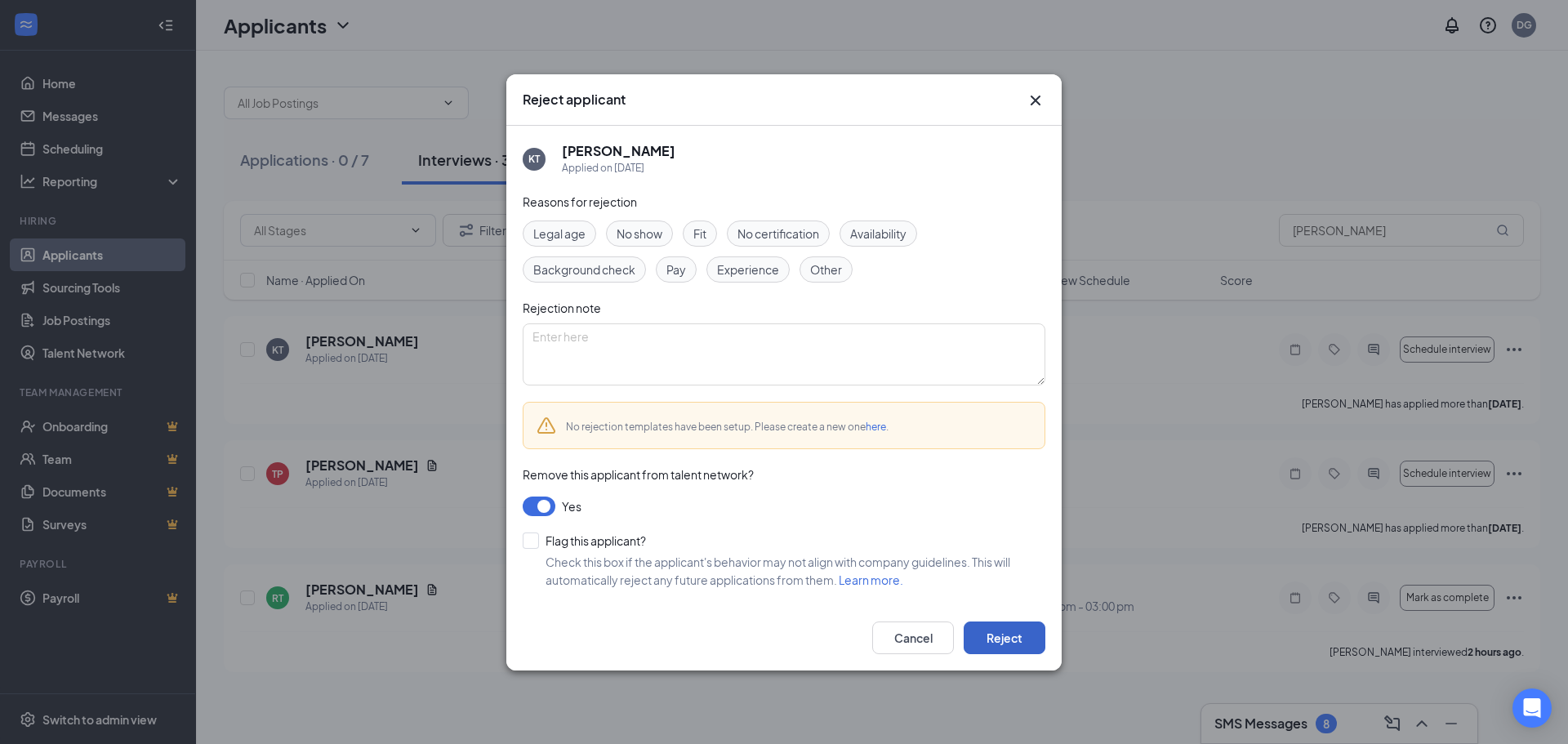
click at [1017, 634] on button "Reject" at bounding box center [1005, 637] width 82 height 33
